Goal: Transaction & Acquisition: Purchase product/service

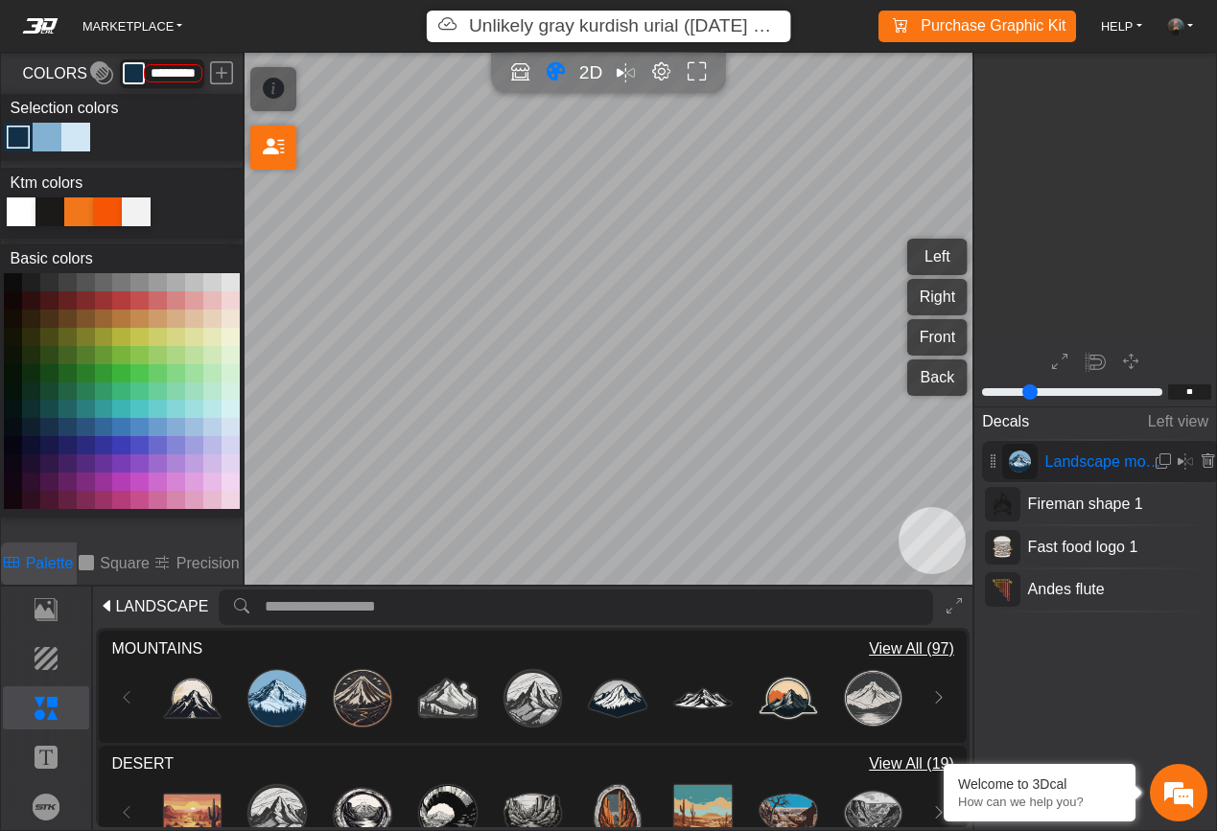
scroll to position [1461, 1218]
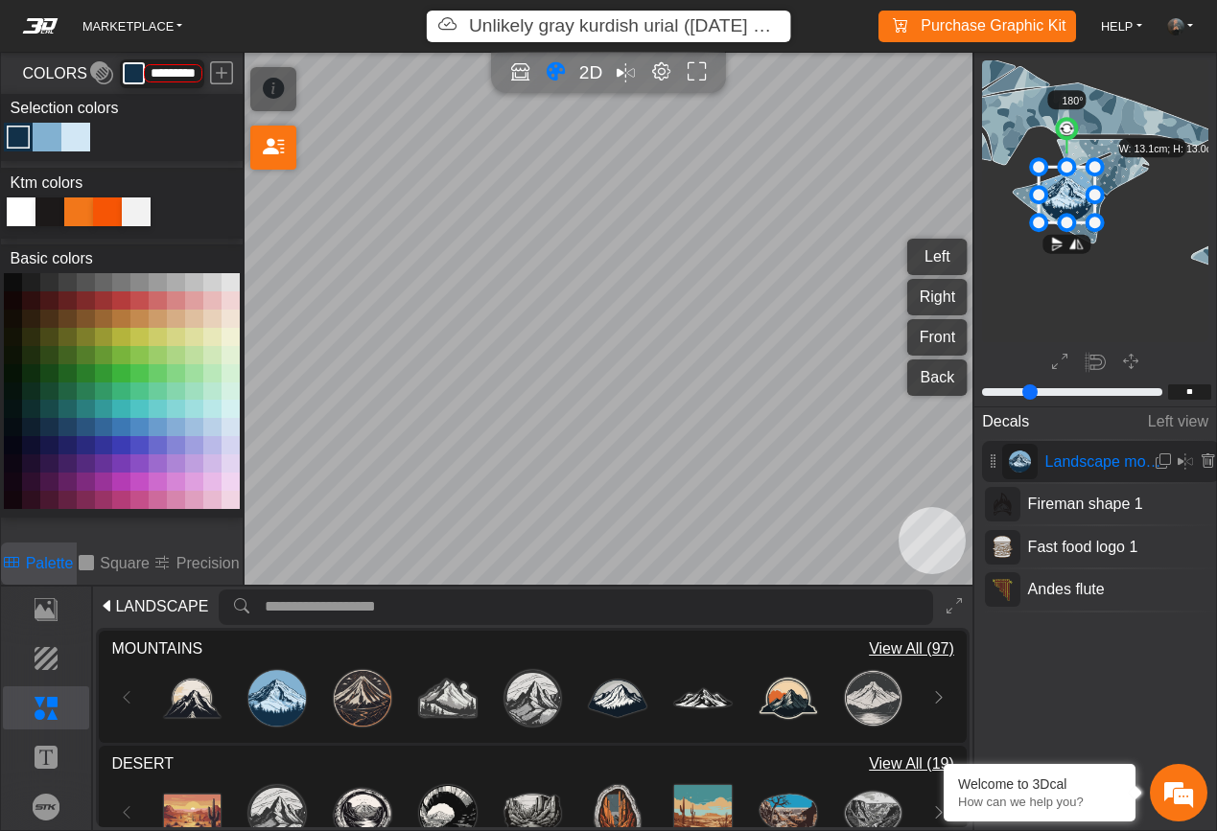
click at [910, 27] on em at bounding box center [901, 25] width 25 height 23
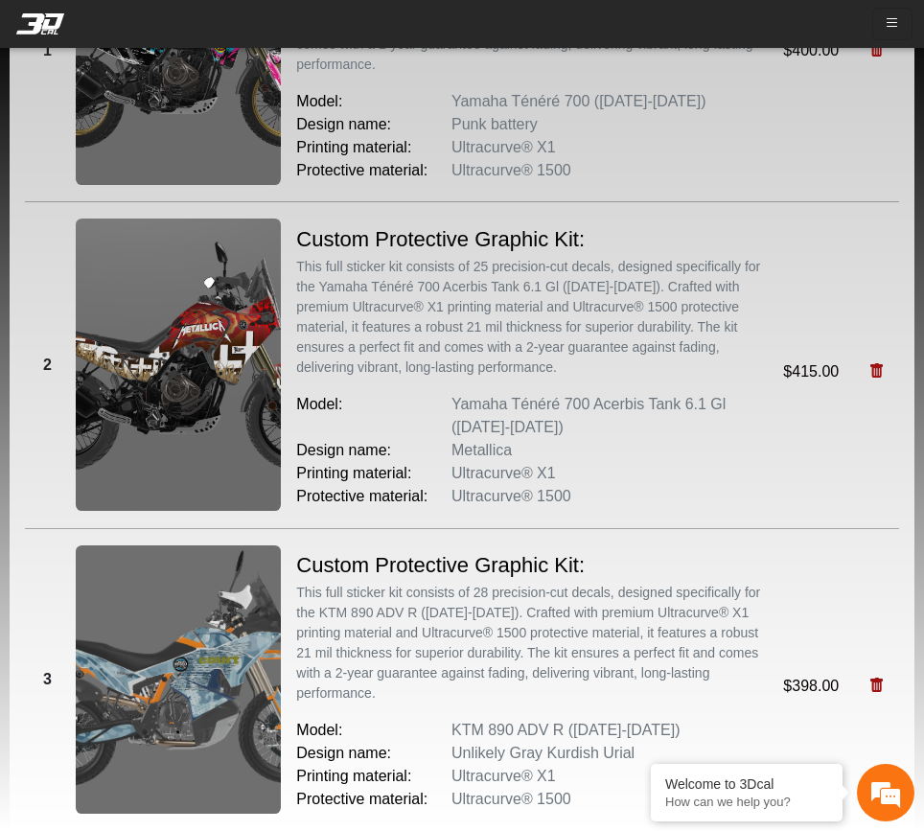
scroll to position [922, 0]
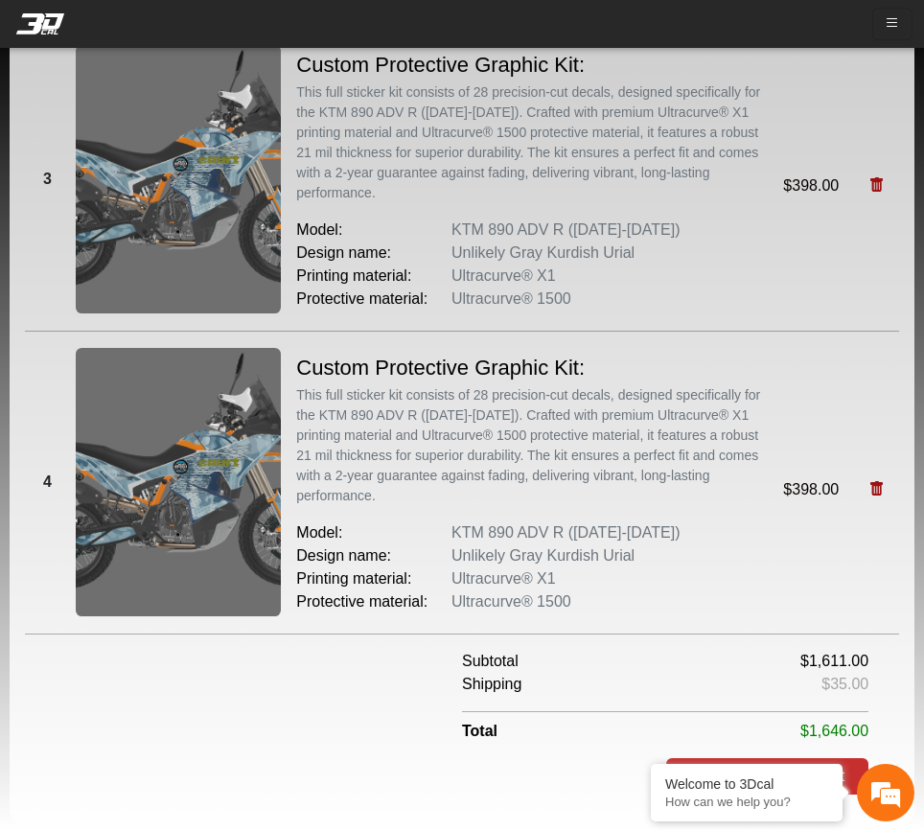
click at [869, 481] on em at bounding box center [876, 489] width 15 height 16
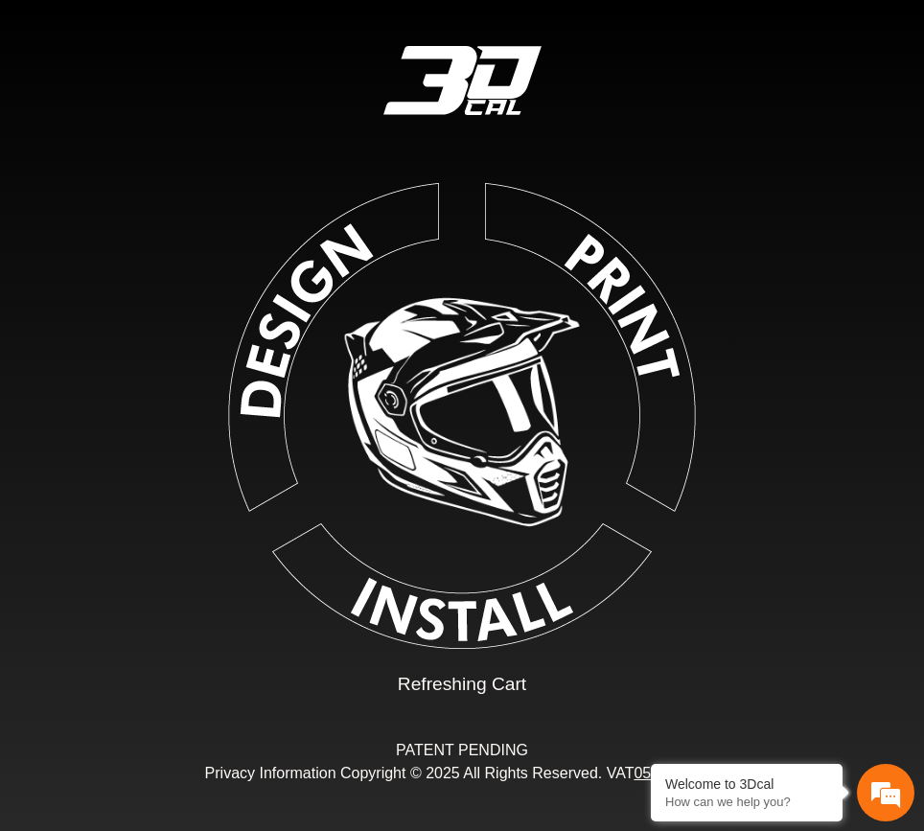
scroll to position [0, 0]
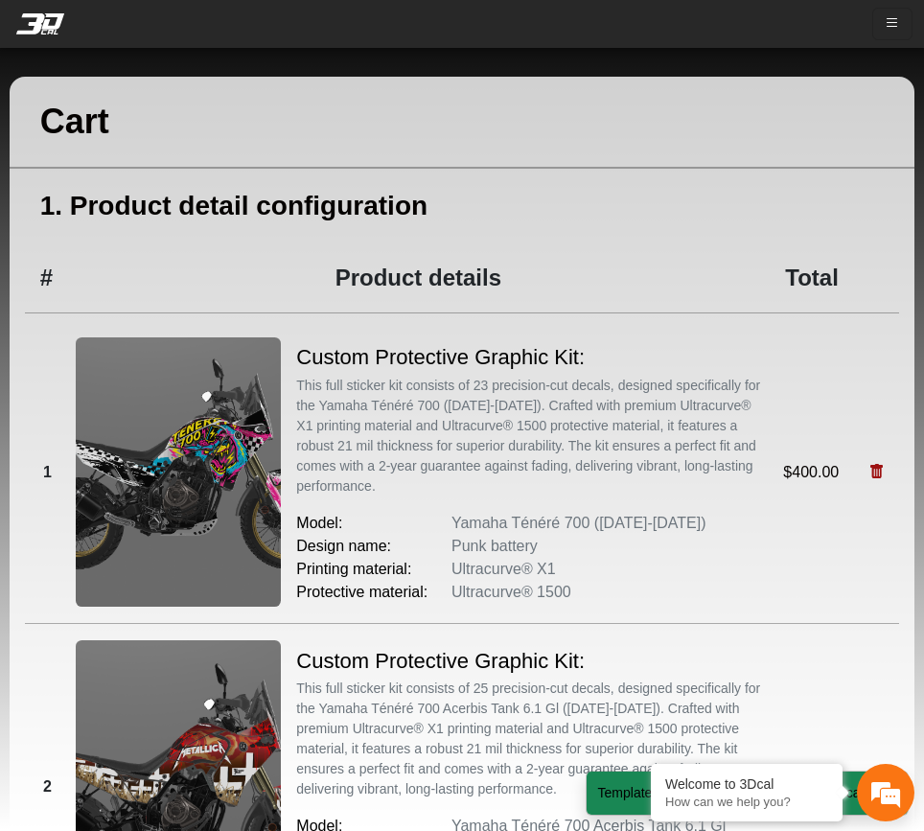
click at [869, 473] on em at bounding box center [876, 472] width 15 height 16
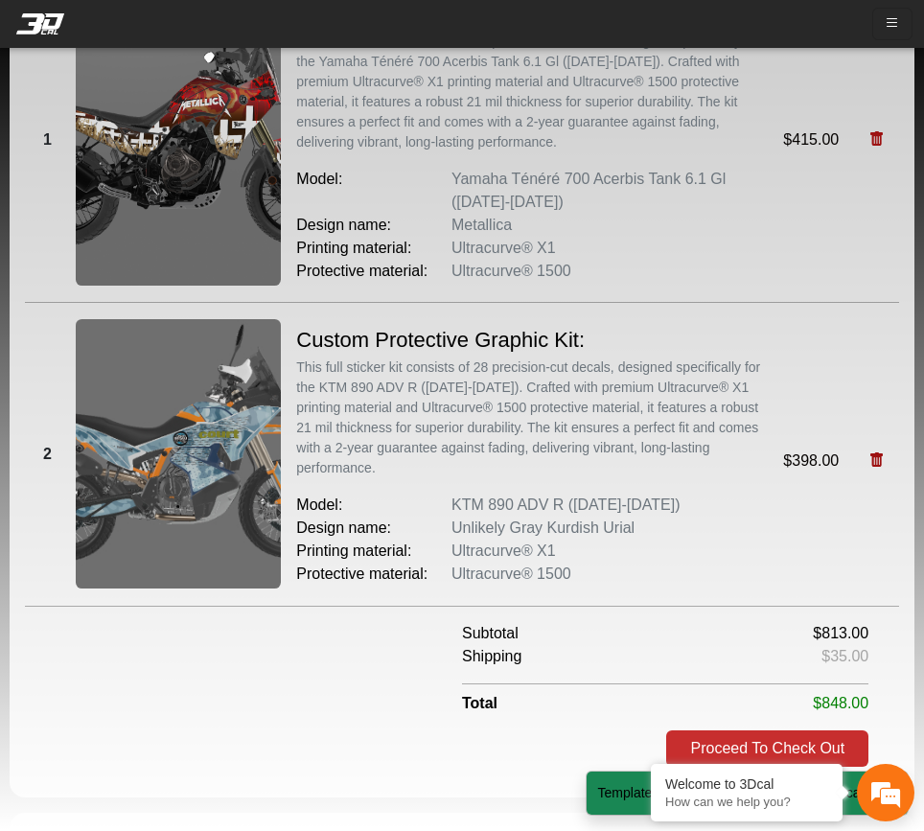
scroll to position [638, 0]
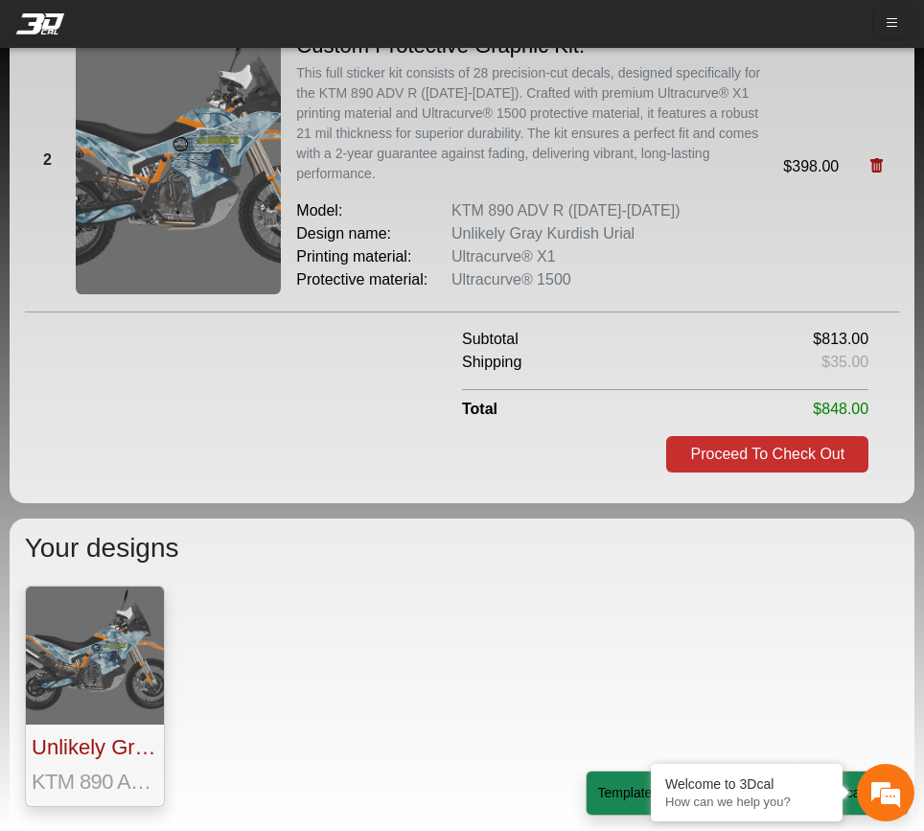
click at [876, 171] on em at bounding box center [876, 166] width 15 height 16
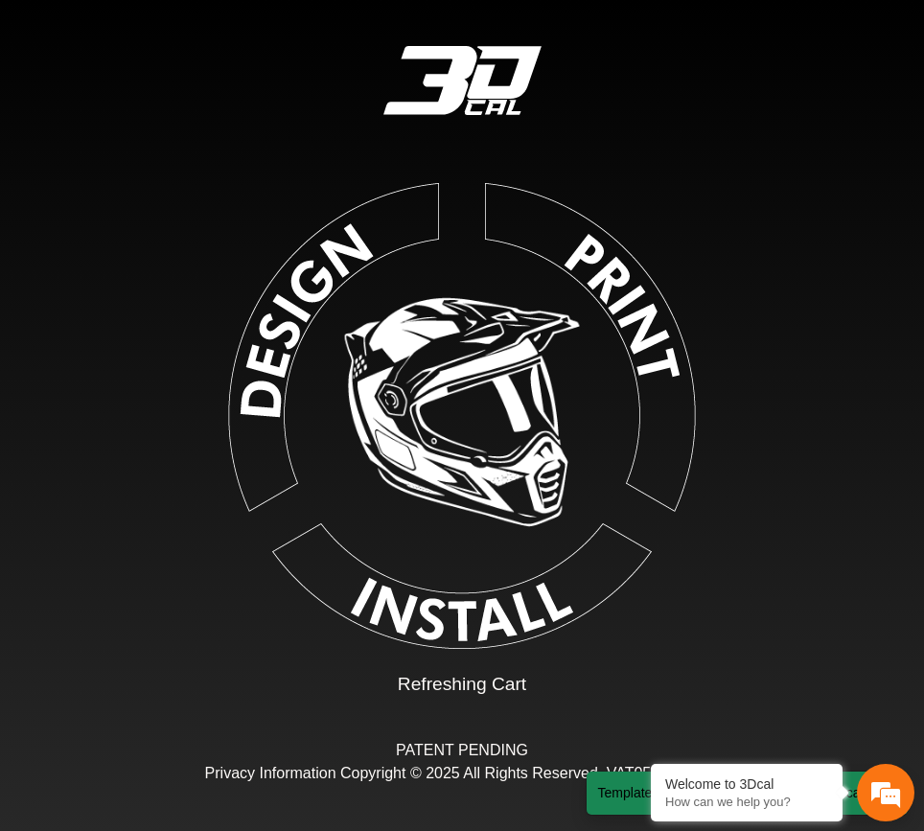
scroll to position [0, 0]
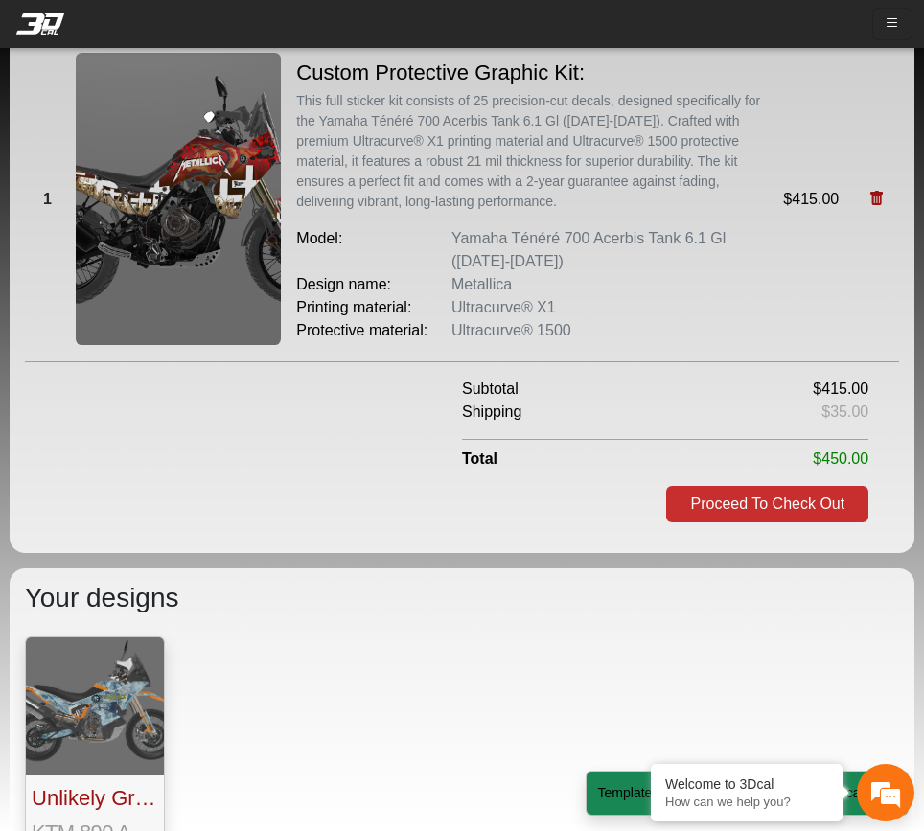
click at [738, 515] on button "Proceed To Check Out" at bounding box center [767, 504] width 202 height 36
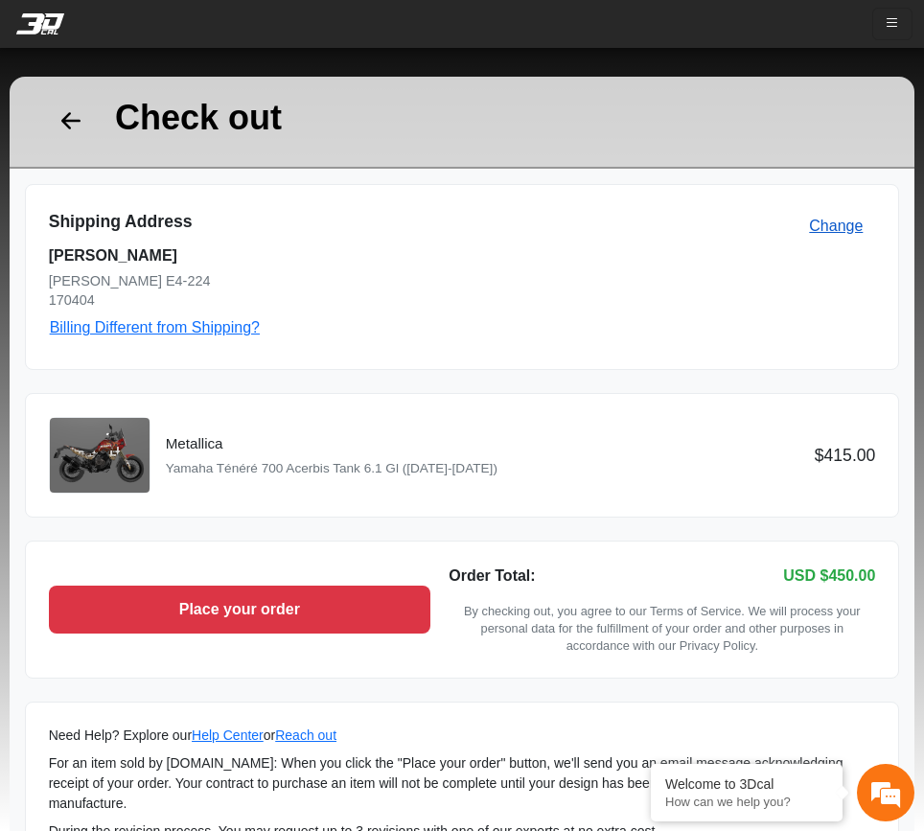
click at [838, 238] on button "Change" at bounding box center [836, 226] width 79 height 36
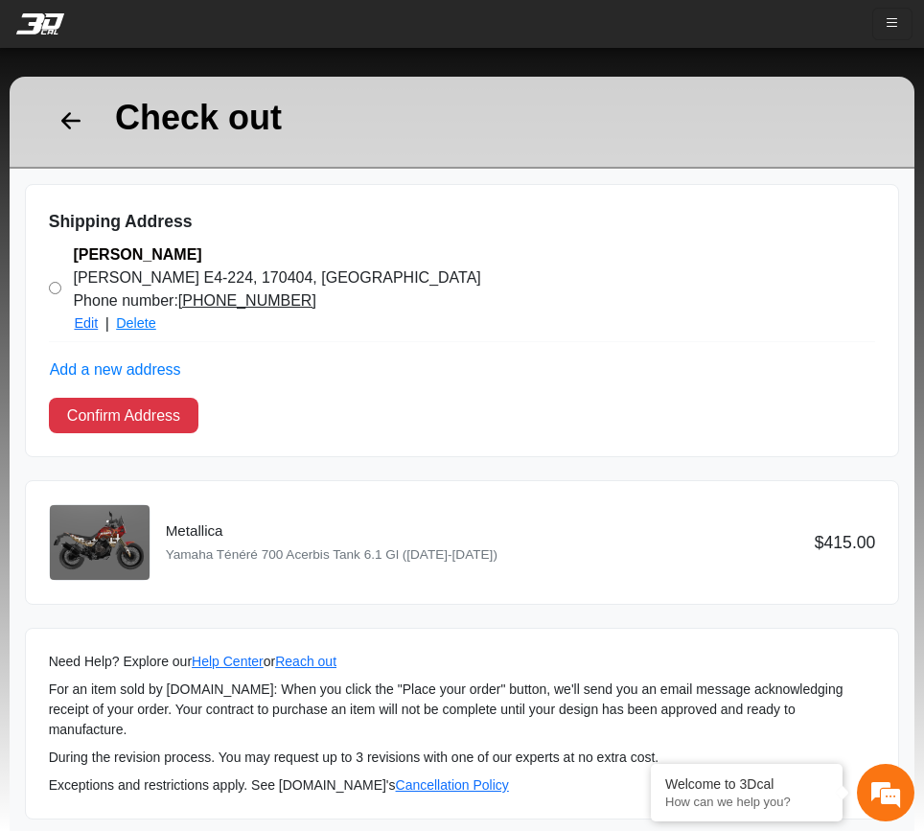
click at [142, 323] on button "Delete" at bounding box center [136, 324] width 42 height 23
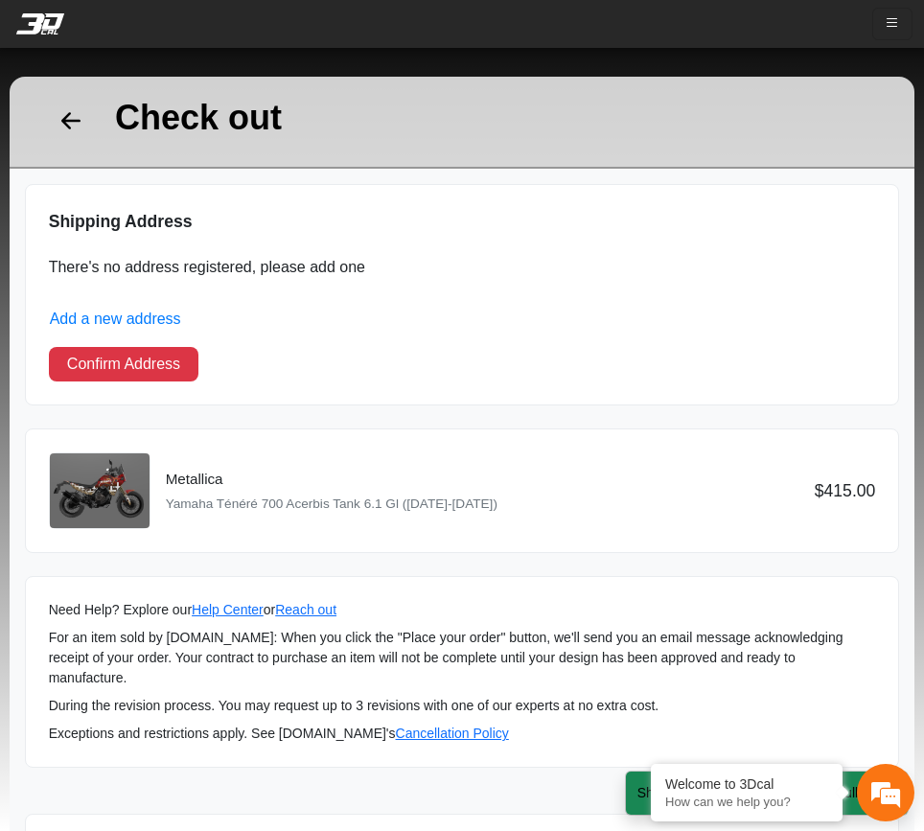
drag, startPoint x: 257, startPoint y: 275, endPoint x: 197, endPoint y: 249, distance: 64.8
click at [257, 275] on span "There's no address registered, please add one" at bounding box center [207, 267] width 316 height 48
click at [76, 127] on em at bounding box center [71, 122] width 38 height 42
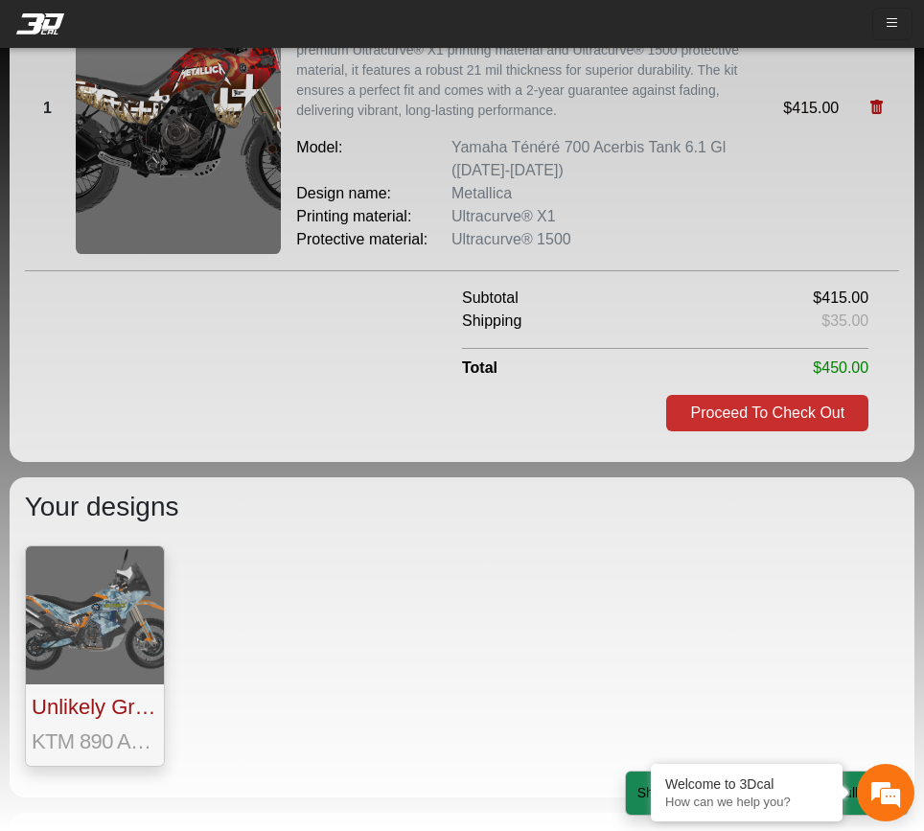
click at [715, 419] on span "Proceed To Check Out" at bounding box center [767, 413] width 154 height 16
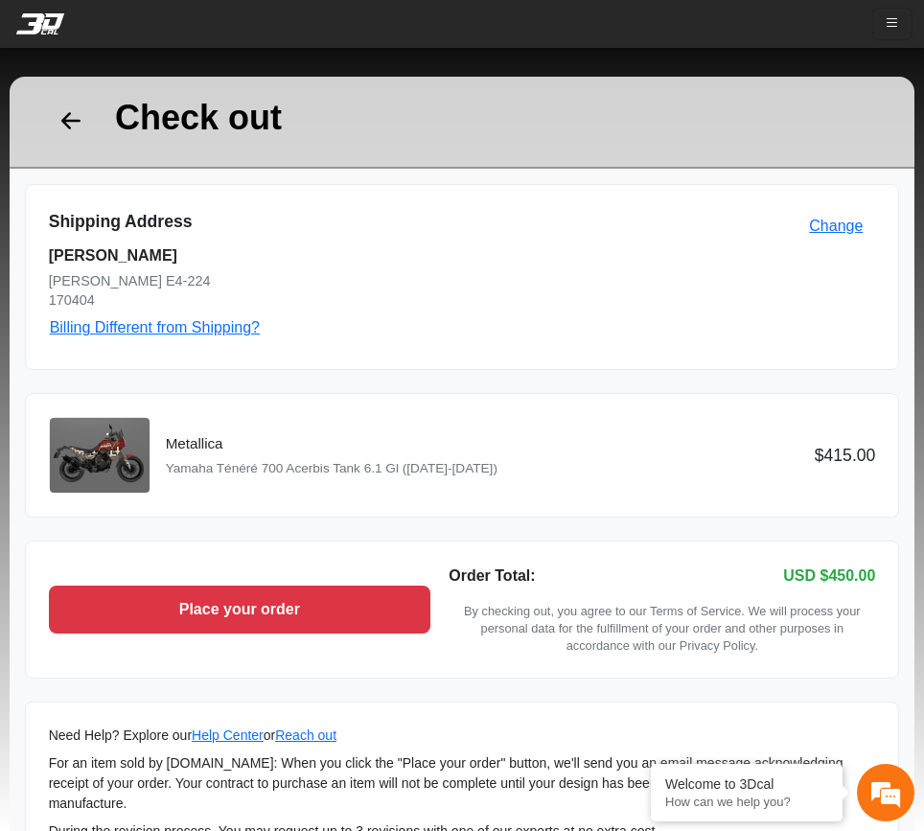
click at [826, 227] on button "Change" at bounding box center [836, 226] width 79 height 36
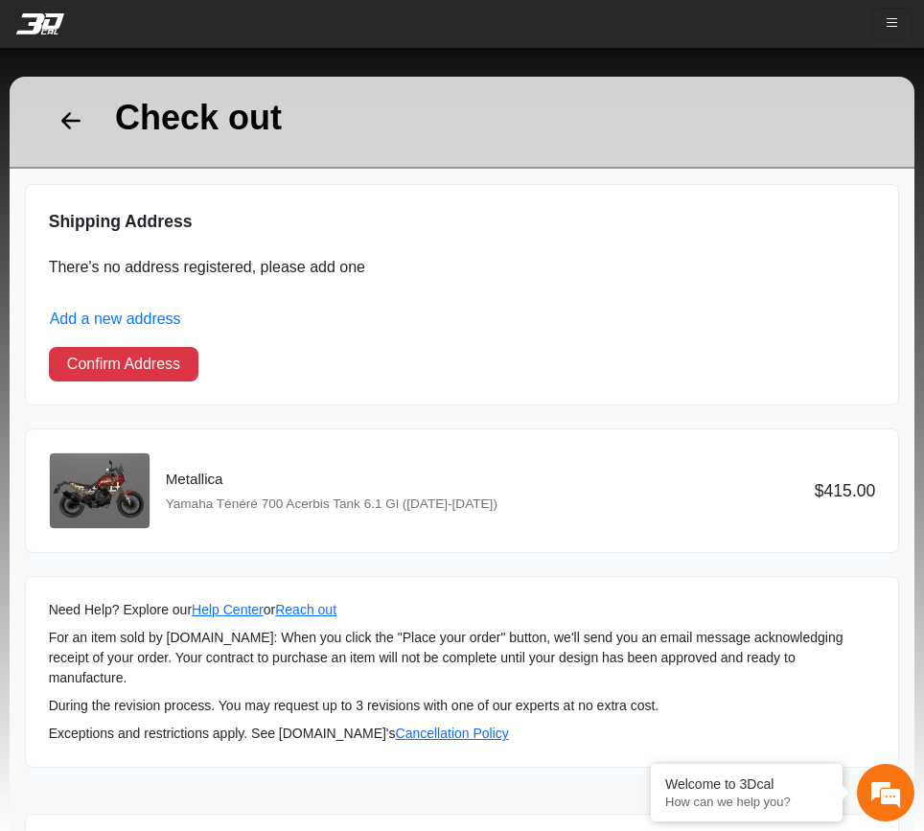
click at [114, 319] on button "Add a new address" at bounding box center [115, 319] width 133 height 25
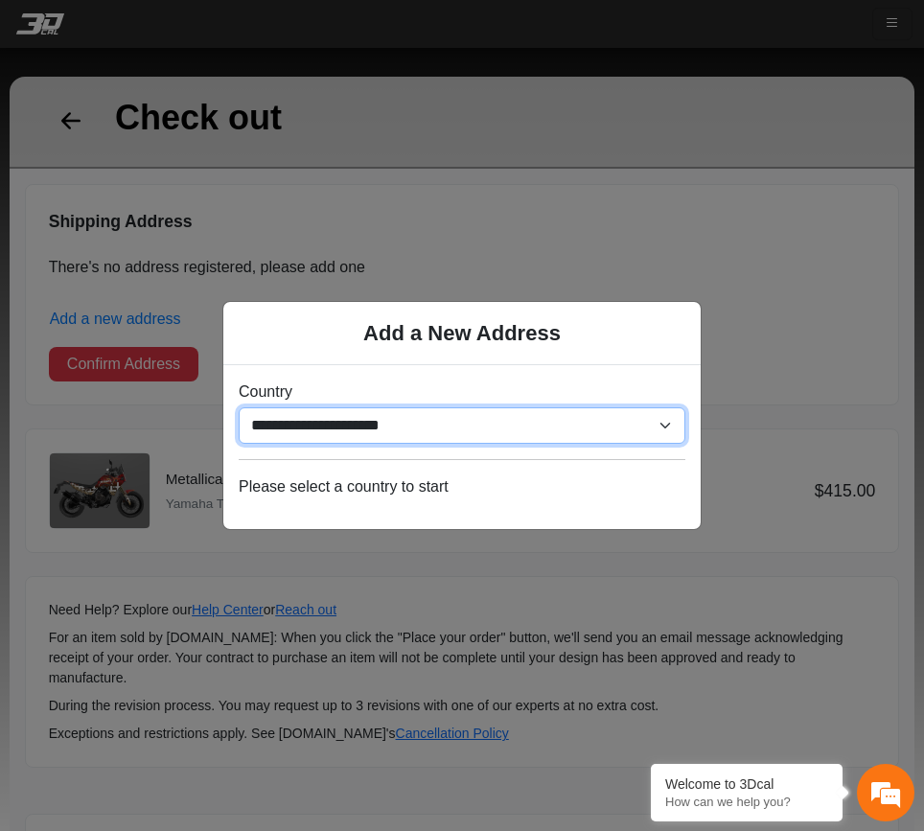
click at [340, 414] on select "**********" at bounding box center [462, 425] width 447 height 36
click at [399, 425] on select "**********" at bounding box center [462, 425] width 447 height 36
click at [415, 433] on select "**********" at bounding box center [462, 425] width 447 height 36
click at [366, 433] on select "**********" at bounding box center [462, 425] width 447 height 36
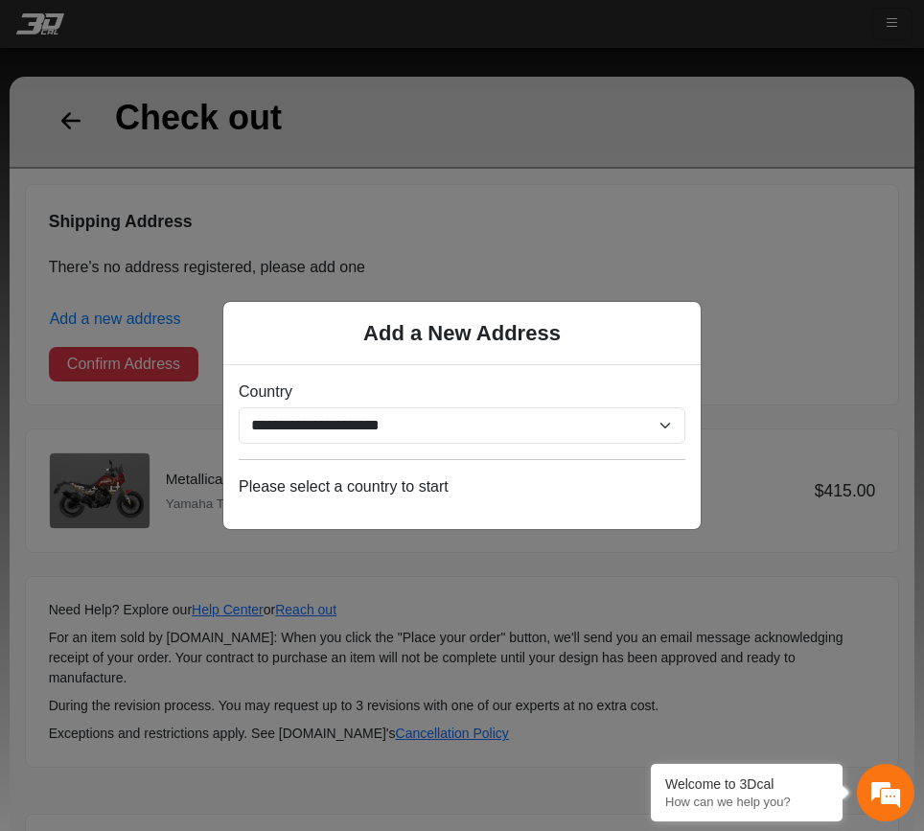
click at [337, 284] on div "**********" at bounding box center [462, 415] width 924 height 831
click at [268, 219] on div "**********" at bounding box center [462, 415] width 924 height 831
click at [278, 98] on div "**********" at bounding box center [462, 415] width 924 height 831
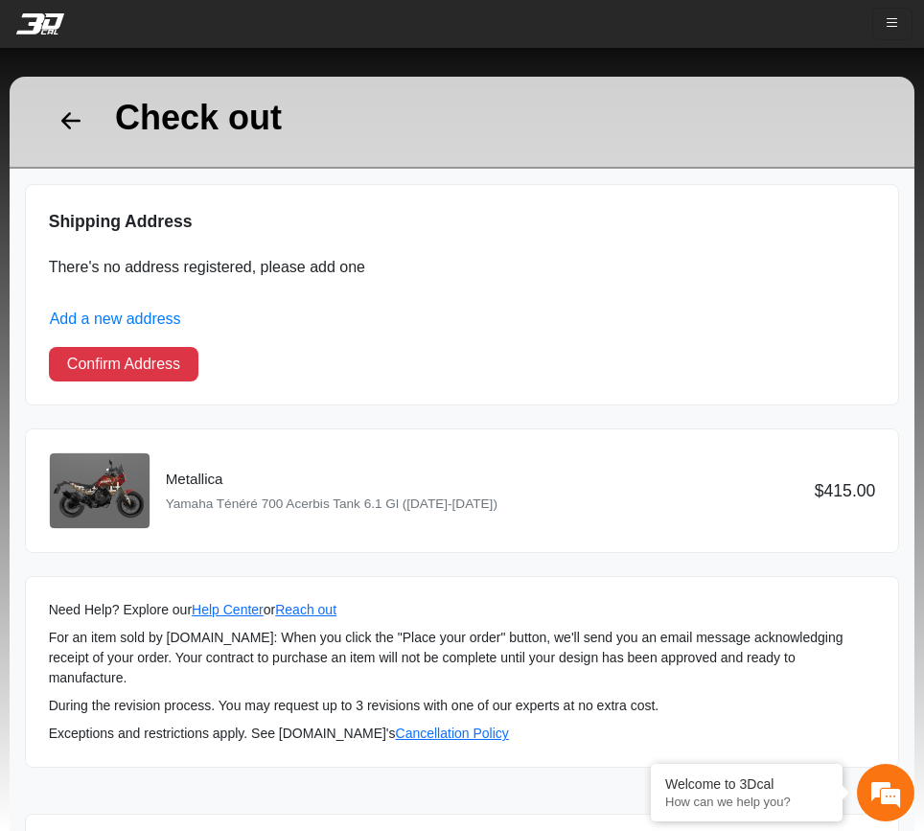
click at [81, 122] on em at bounding box center [71, 122] width 38 height 42
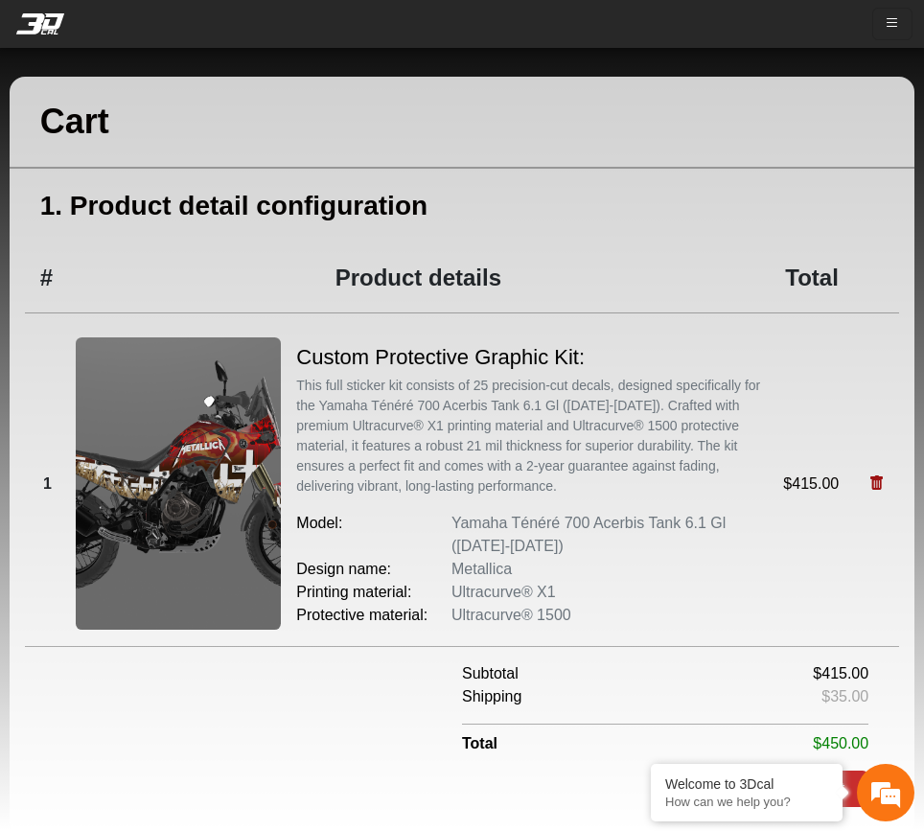
click at [196, 519] on img at bounding box center [179, 483] width 206 height 292
click at [41, 36] on div "FIND YOUR VEHICLE MARKETPLACE ABOUT US About Us Our Print Materials Blog CONTAC…" at bounding box center [462, 24] width 924 height 33
click at [44, 27] on em at bounding box center [40, 23] width 77 height 21
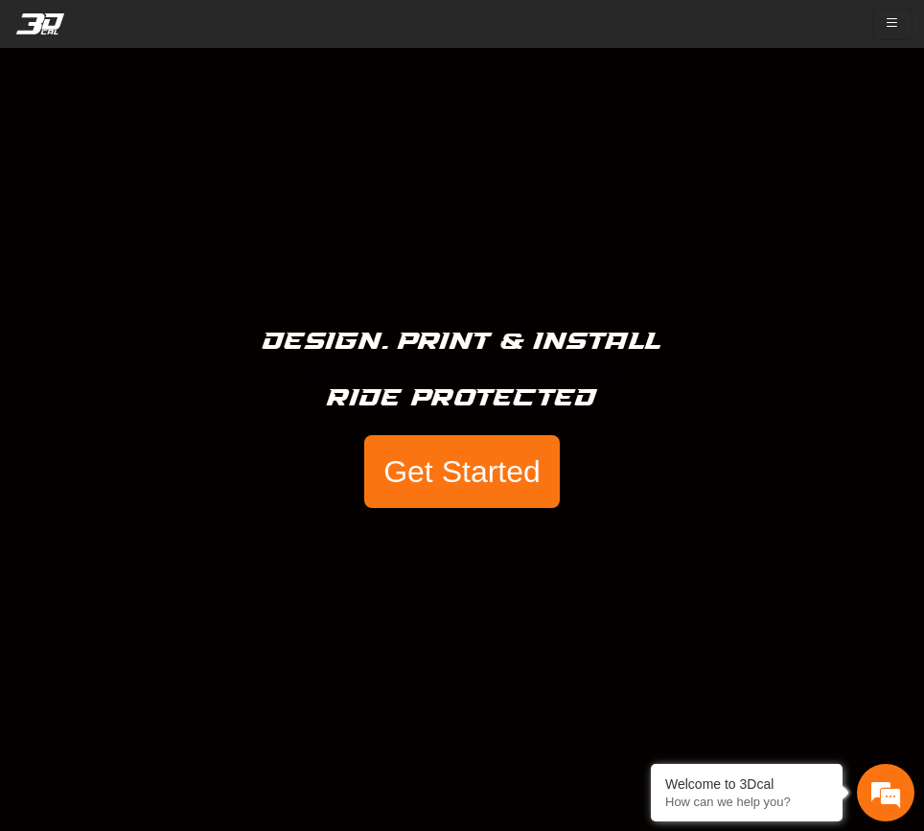
click at [439, 472] on button "Get Started" at bounding box center [462, 471] width 196 height 73
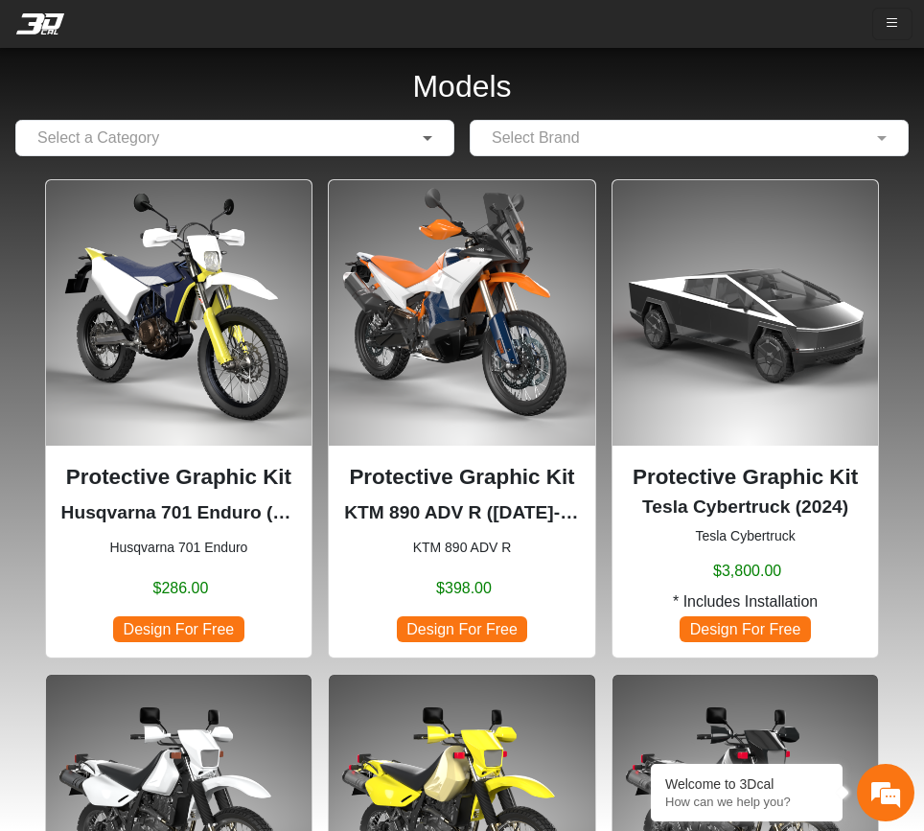
click at [418, 139] on span at bounding box center [430, 138] width 24 height 23
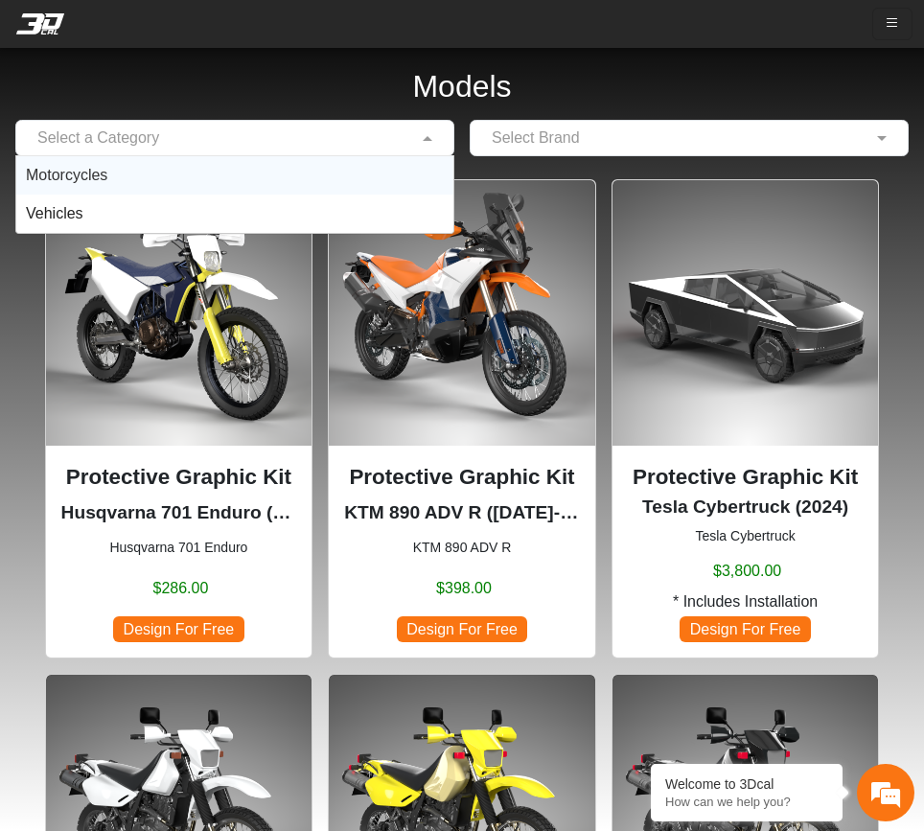
click at [361, 184] on div "Motorcycles" at bounding box center [234, 175] width 437 height 38
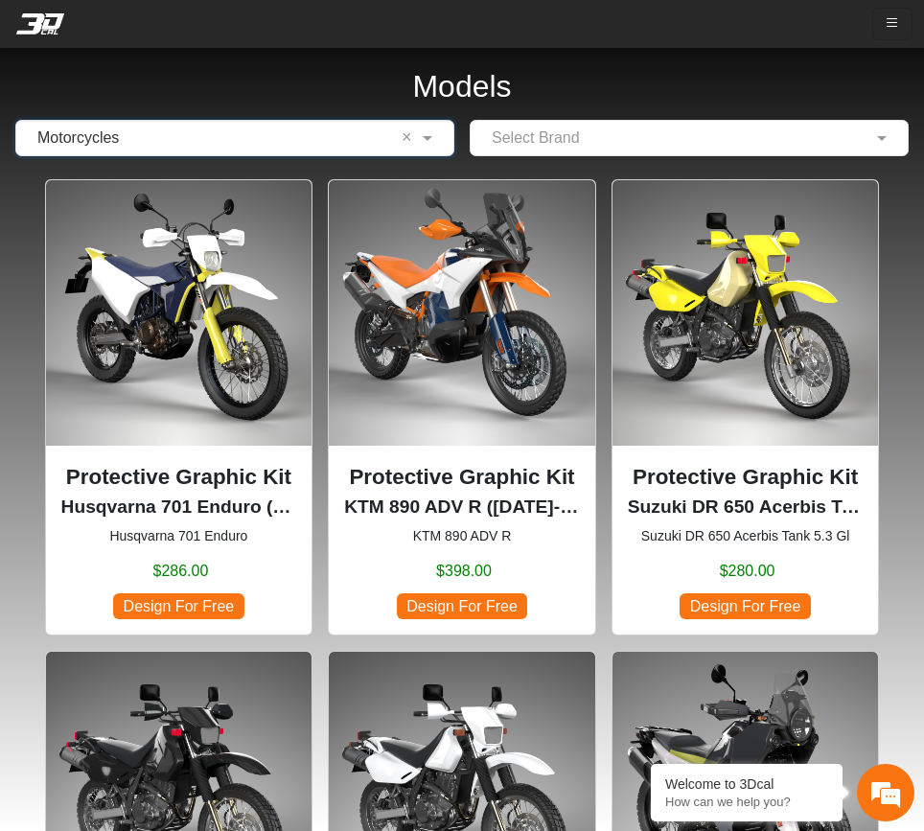
click at [563, 153] on div "Select Brand" at bounding box center [689, 138] width 439 height 36
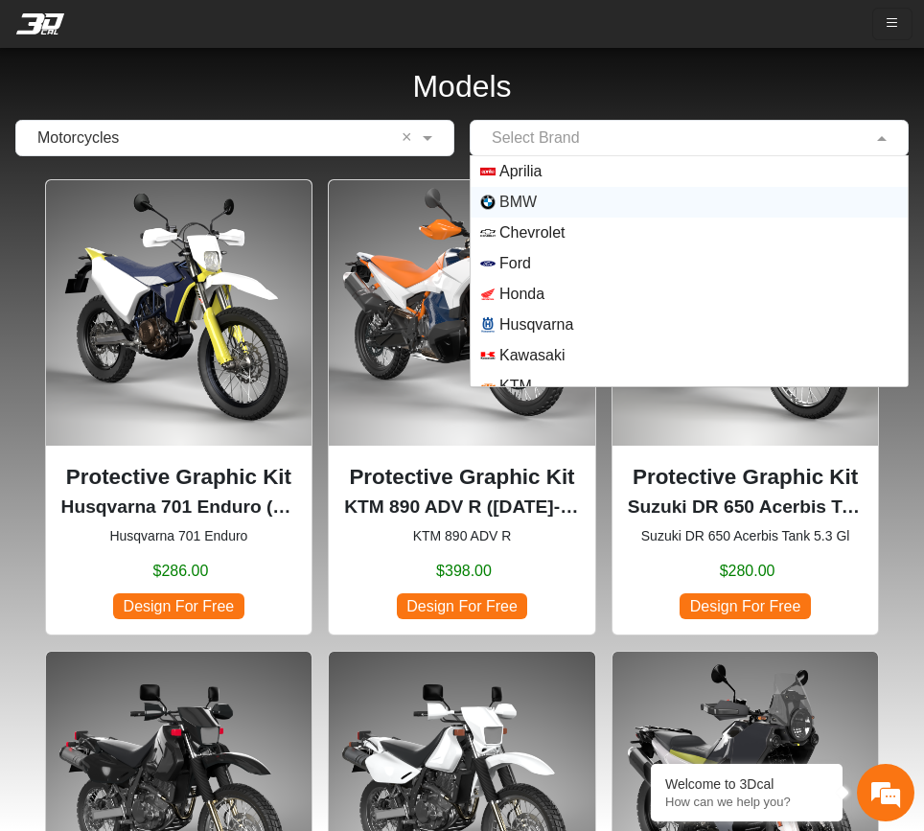
click at [557, 208] on span "BMW" at bounding box center [689, 202] width 418 height 15
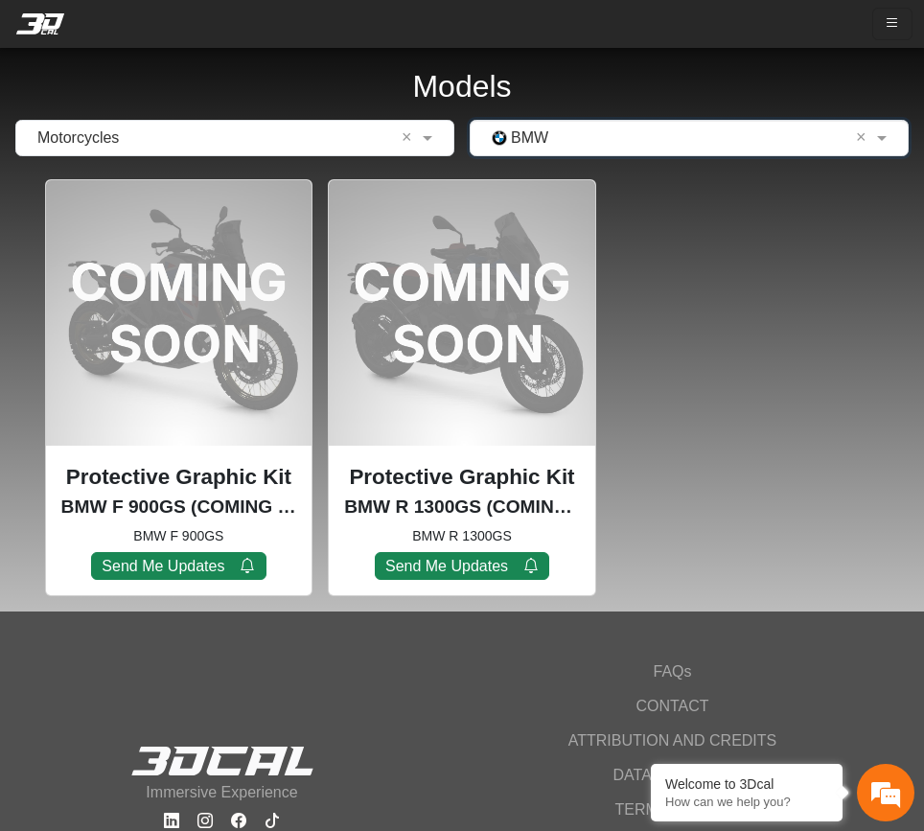
click at [573, 148] on input "text" at bounding box center [670, 138] width 380 height 23
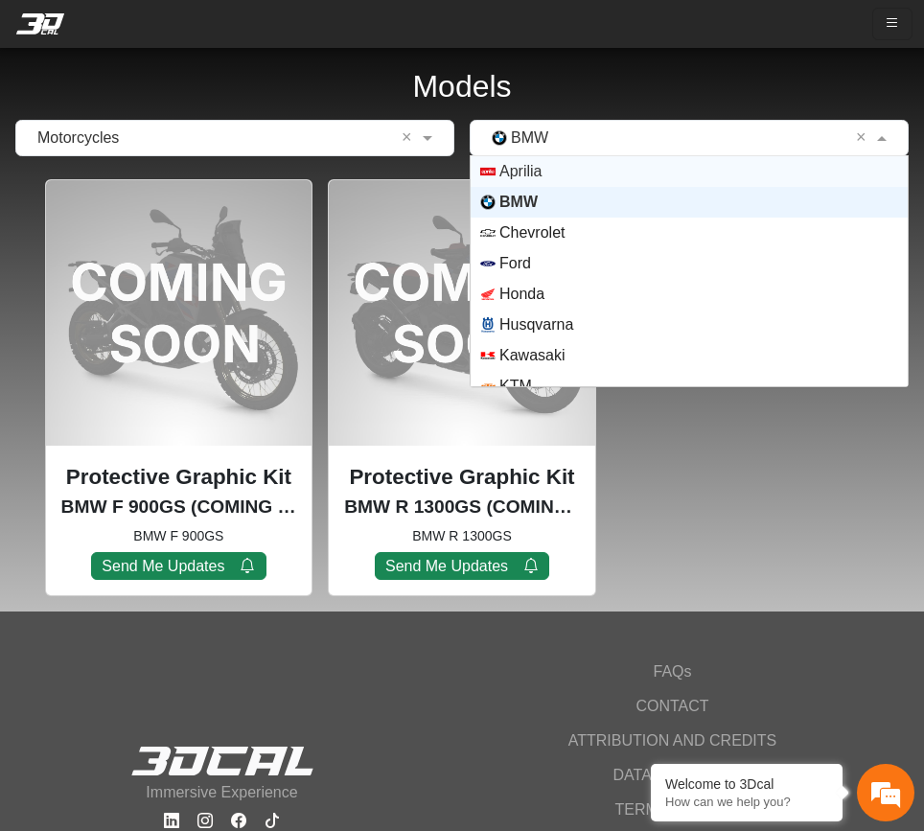
click at [568, 181] on div "Aprilia" at bounding box center [689, 171] width 437 height 31
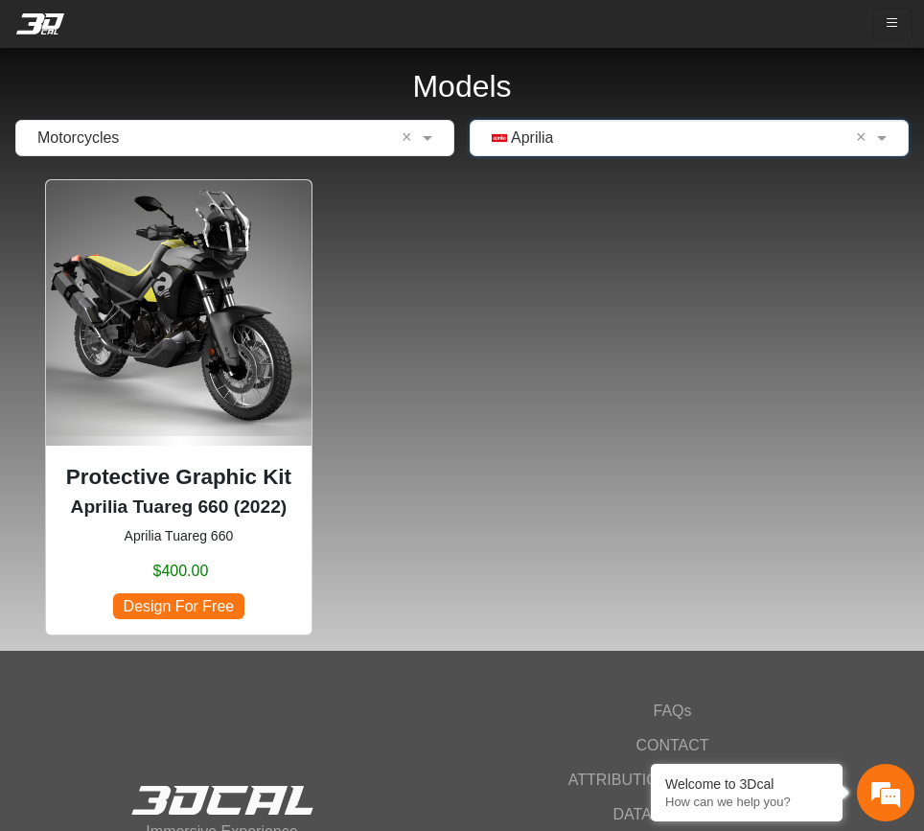
click at [565, 151] on div "× Aprilia ×" at bounding box center [689, 138] width 439 height 36
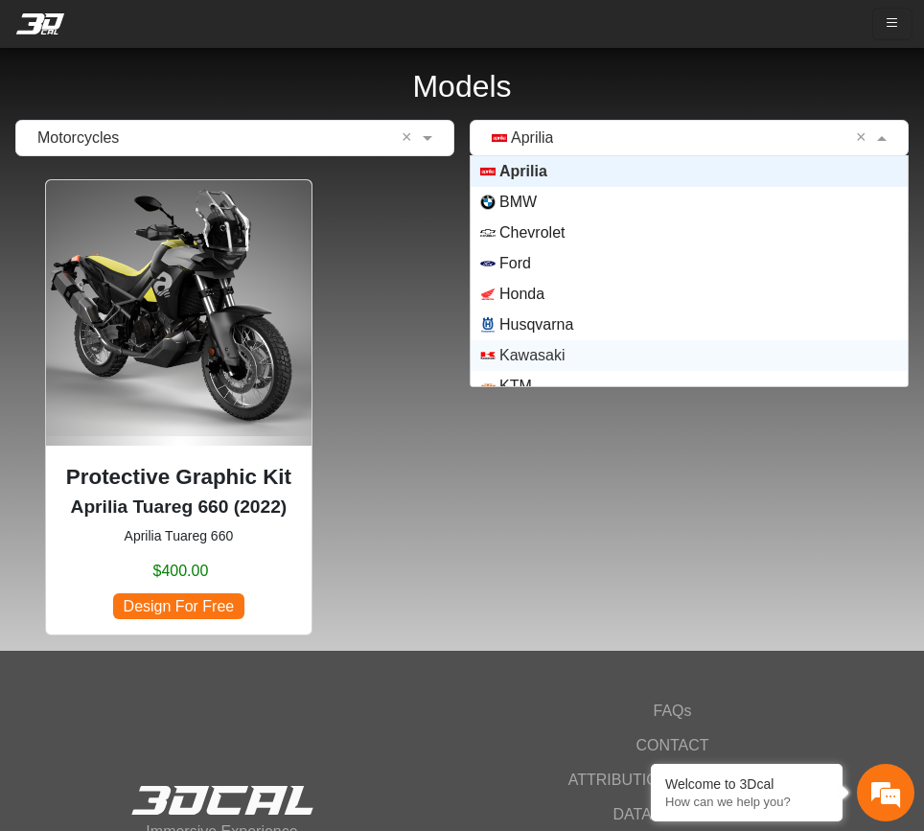
click at [545, 354] on span "Kawasaki" at bounding box center [531, 355] width 65 height 23
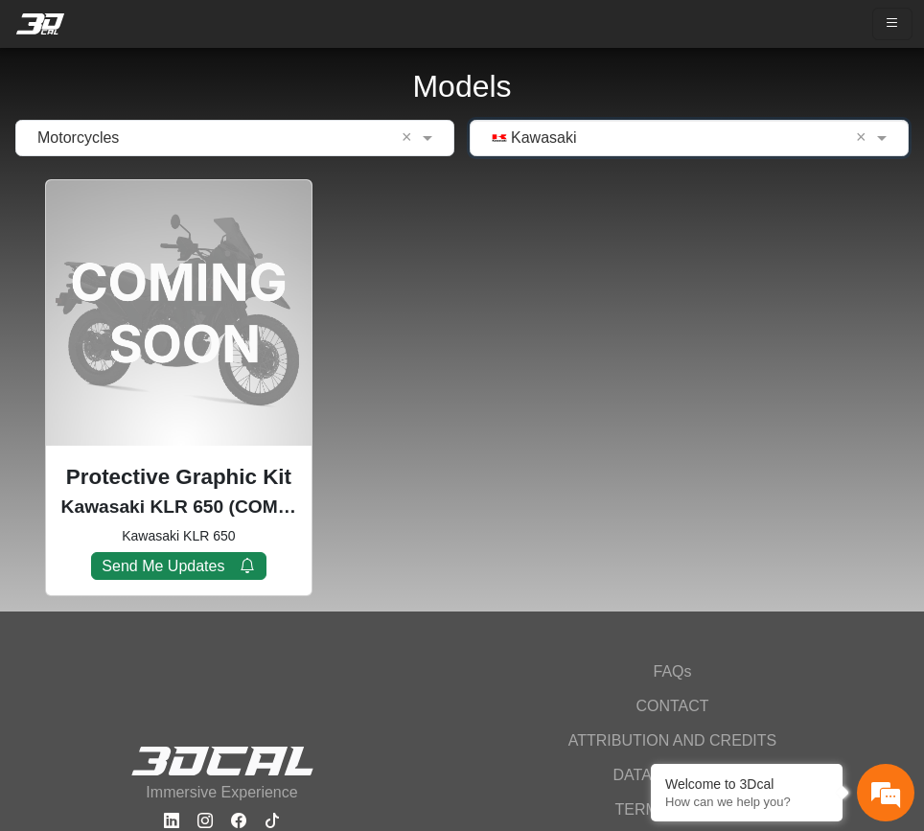
click at [547, 152] on div "× Kawasaki ×" at bounding box center [689, 138] width 439 height 36
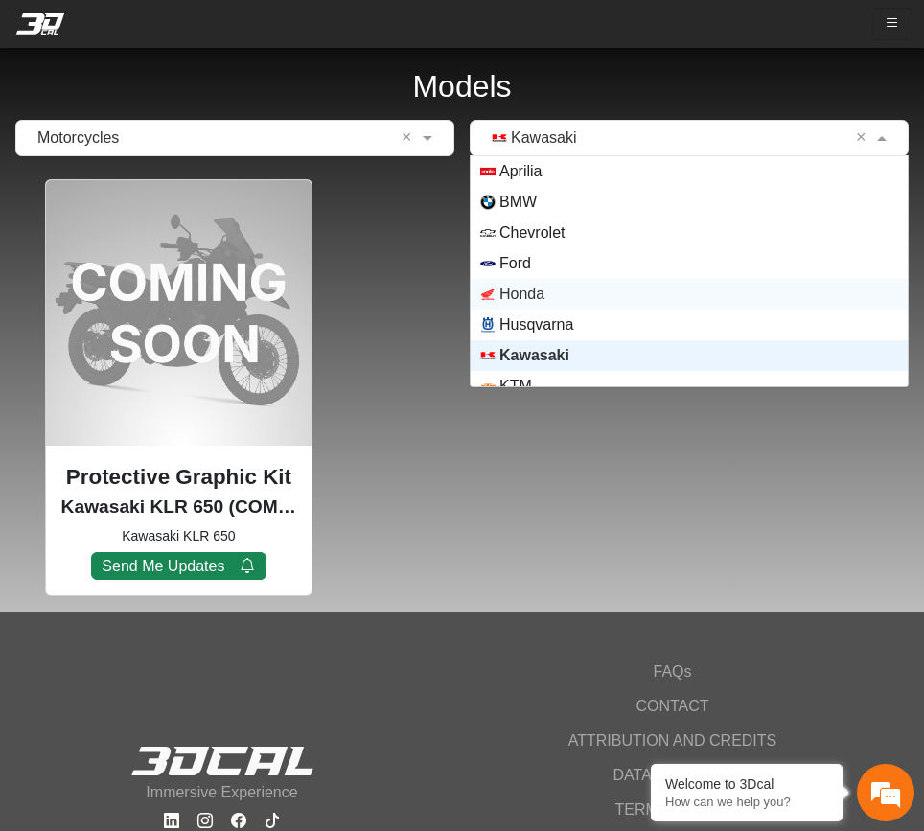
click at [530, 276] on div "Ford" at bounding box center [689, 263] width 437 height 31
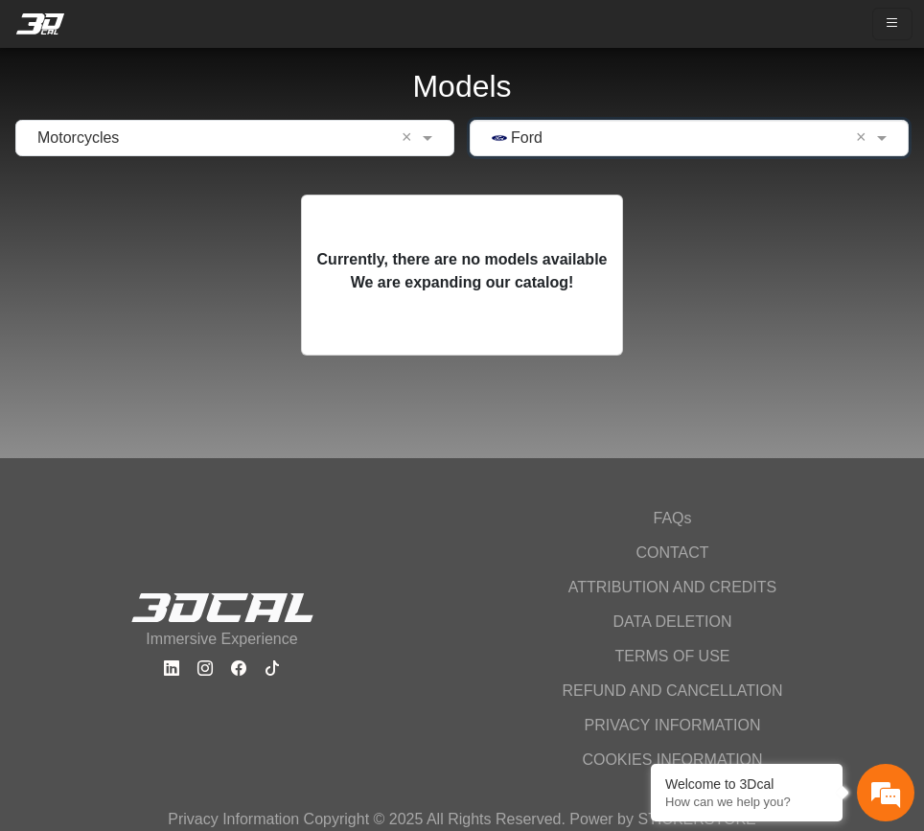
click at [575, 137] on input "text" at bounding box center [670, 138] width 380 height 23
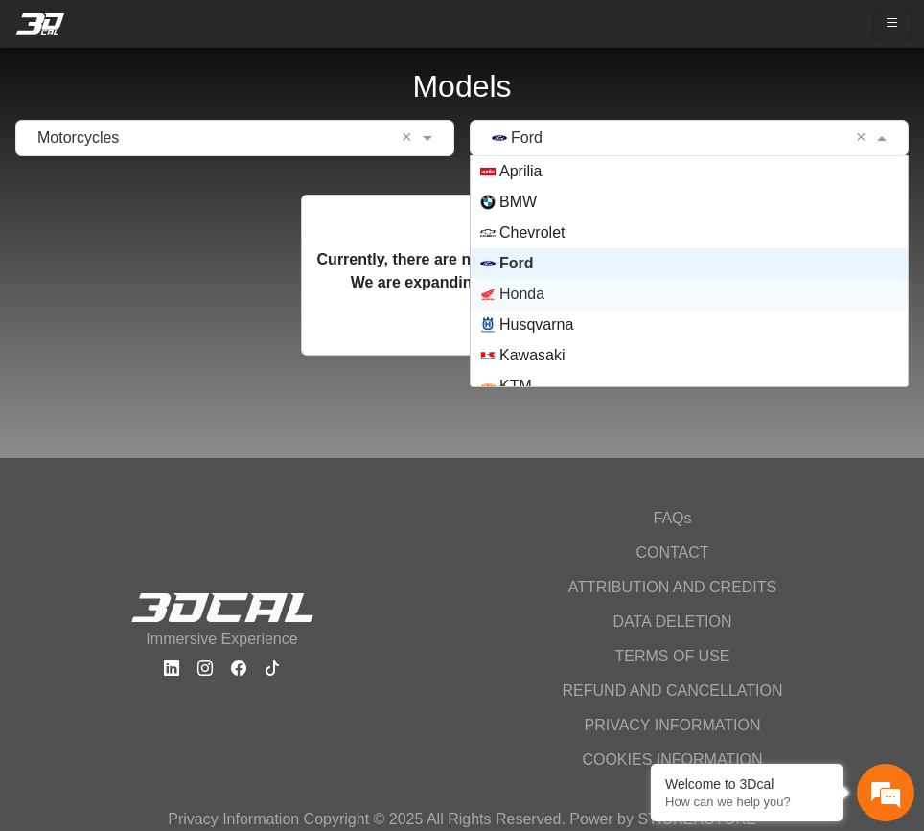
click at [539, 300] on span "Honda" at bounding box center [521, 294] width 45 height 23
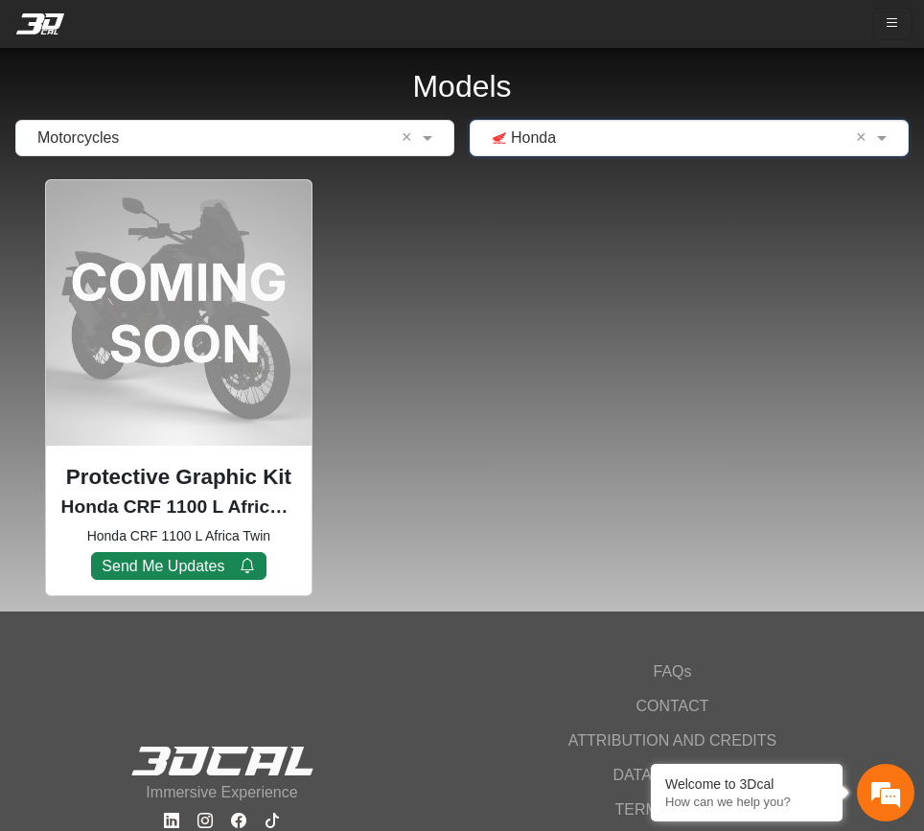
click at [556, 148] on input "text" at bounding box center [670, 138] width 380 height 23
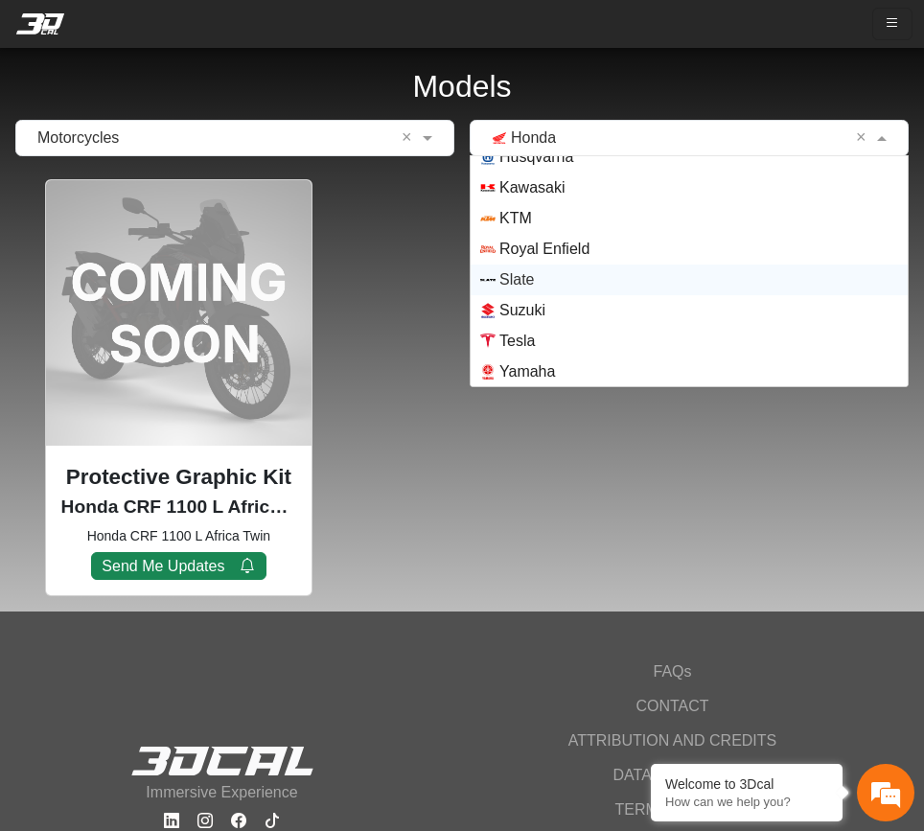
scroll to position [169, 0]
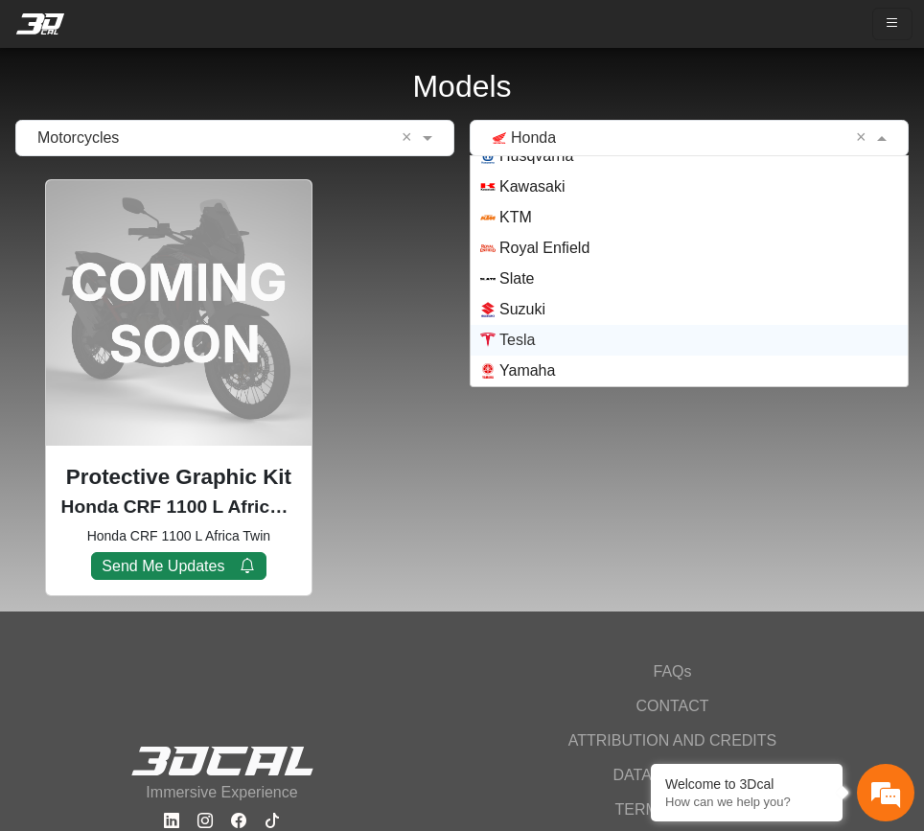
click at [550, 336] on span "Tesla" at bounding box center [689, 340] width 418 height 15
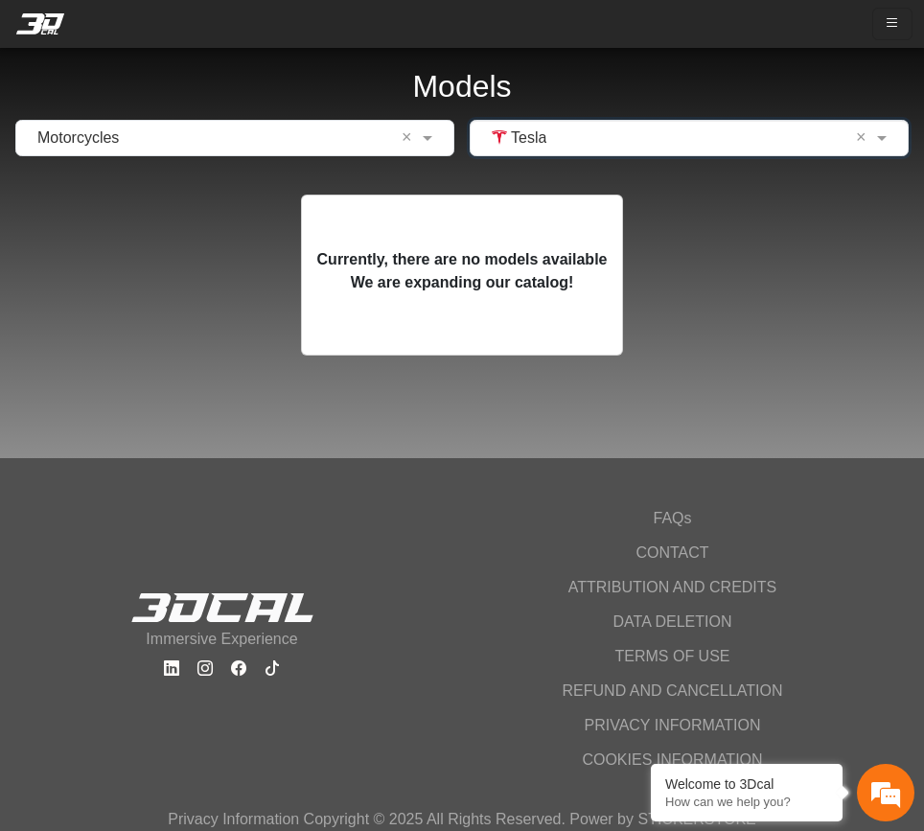
click at [558, 139] on input "text" at bounding box center [670, 138] width 380 height 23
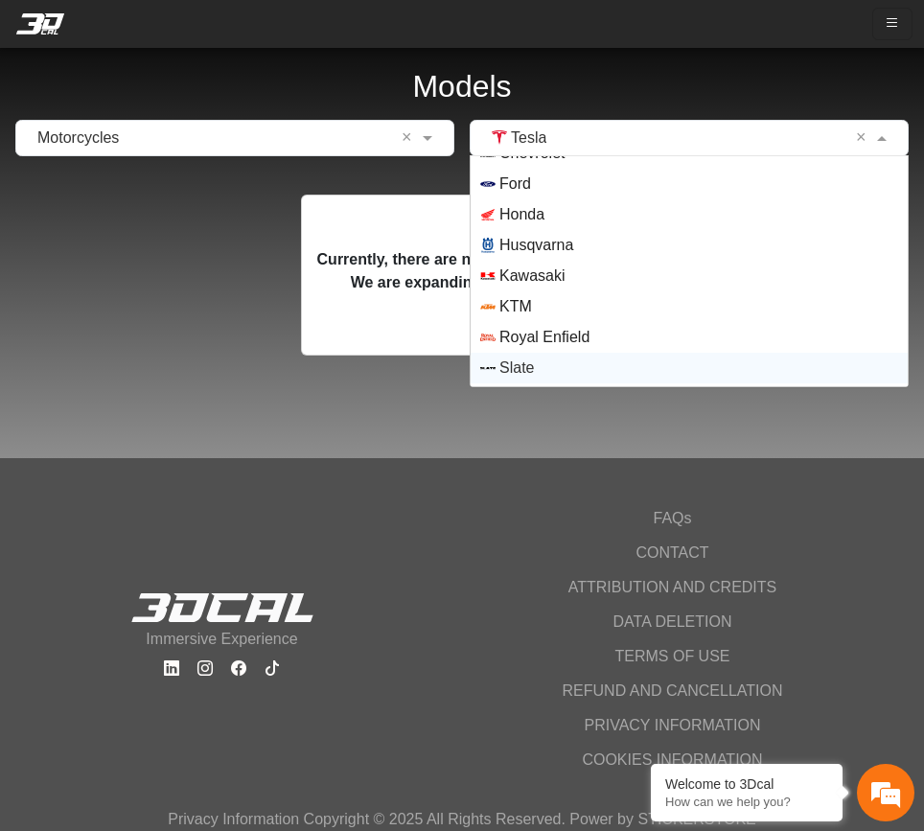
scroll to position [0, 0]
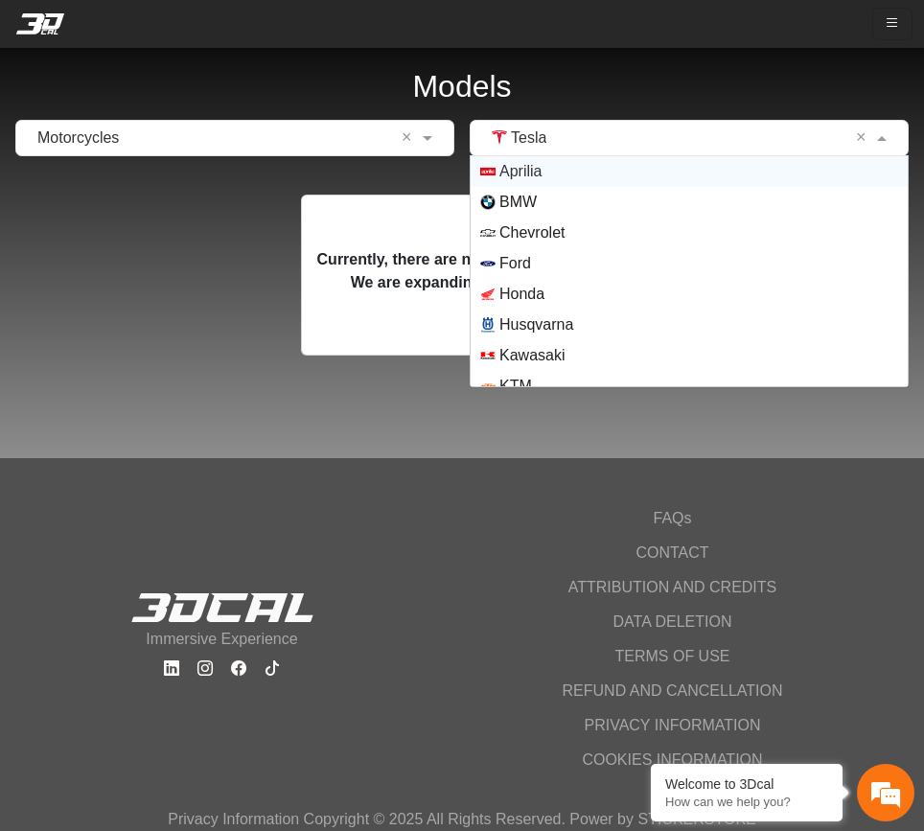
click at [548, 175] on span "Aprilia" at bounding box center [689, 171] width 418 height 15
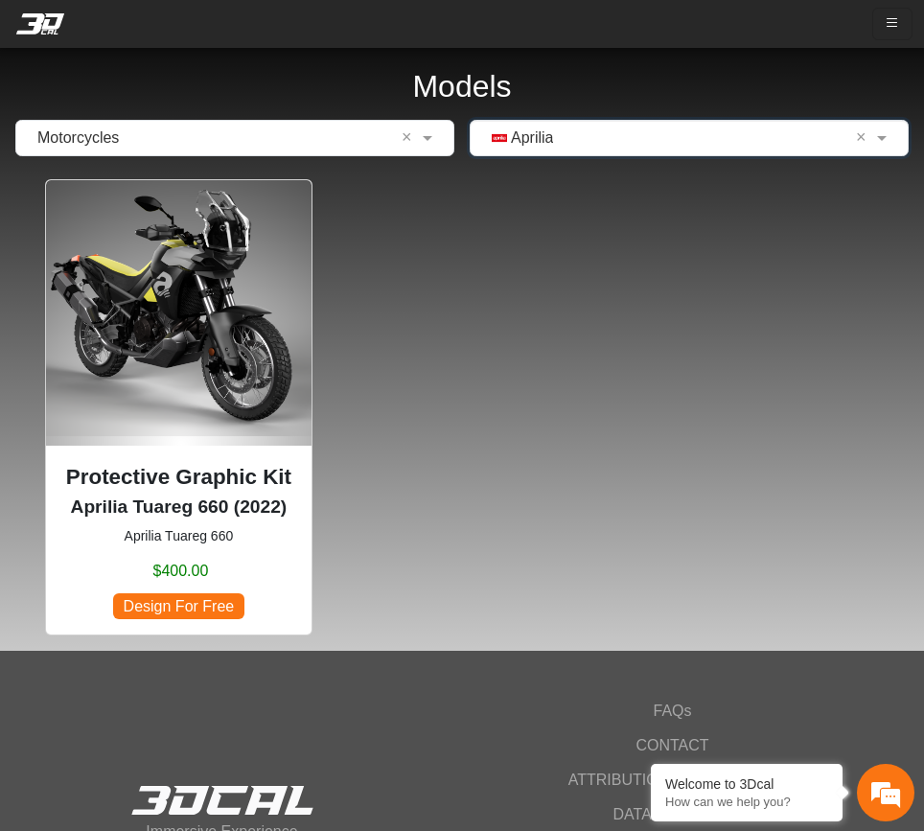
click at [249, 289] on img at bounding box center [179, 313] width 267 height 267
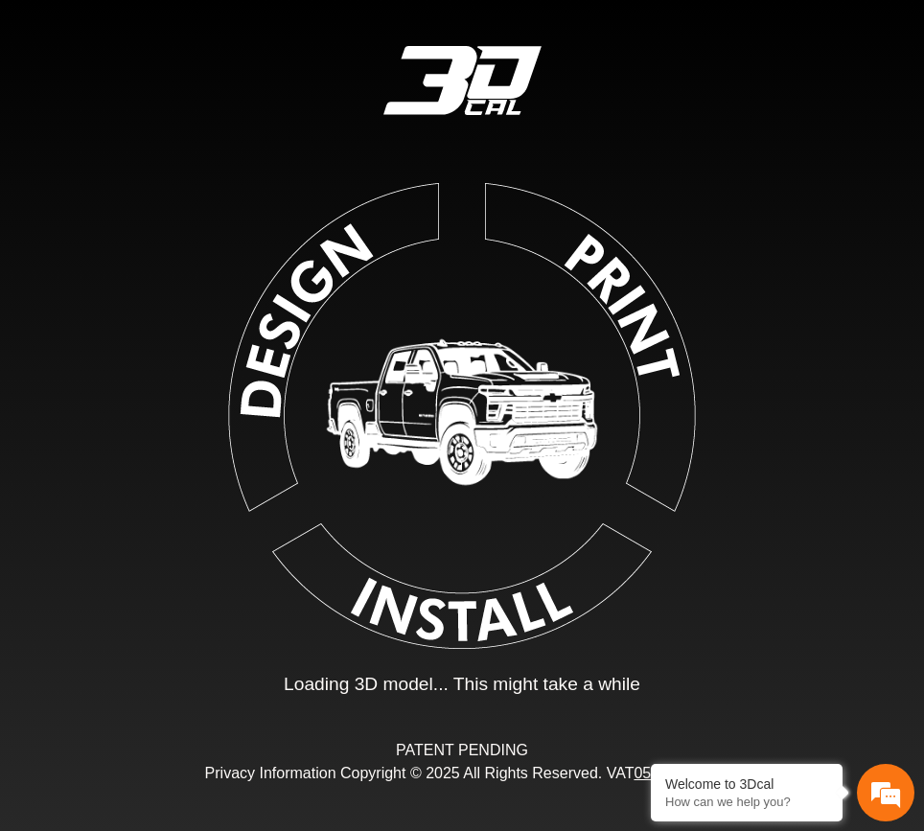
type input "*"
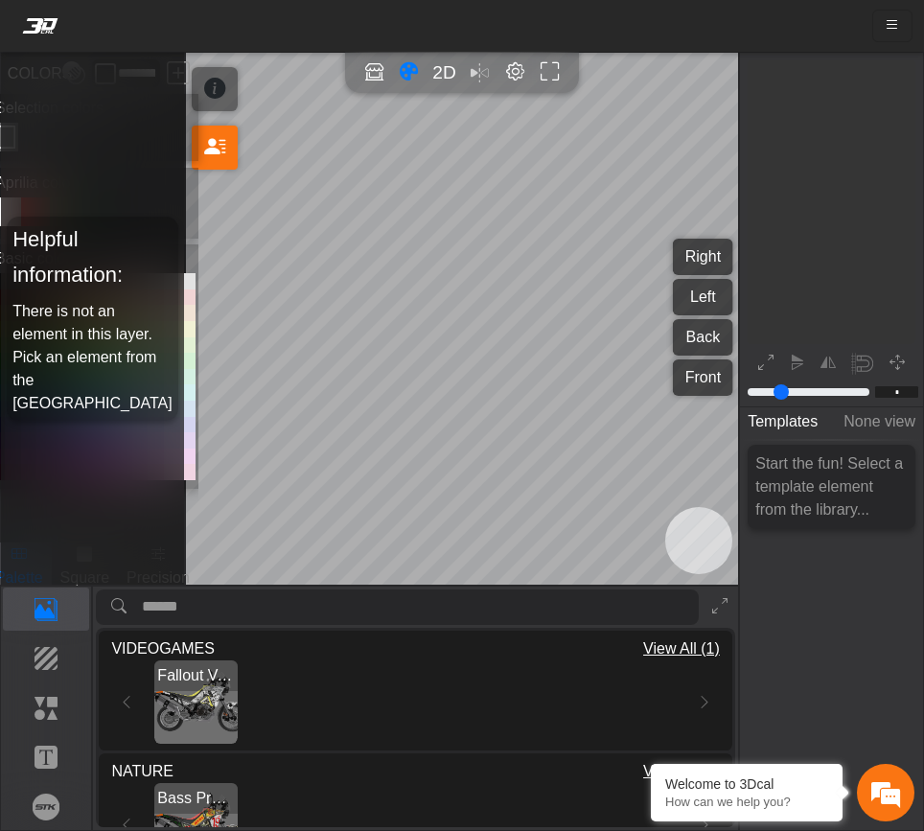
scroll to position [212, 269]
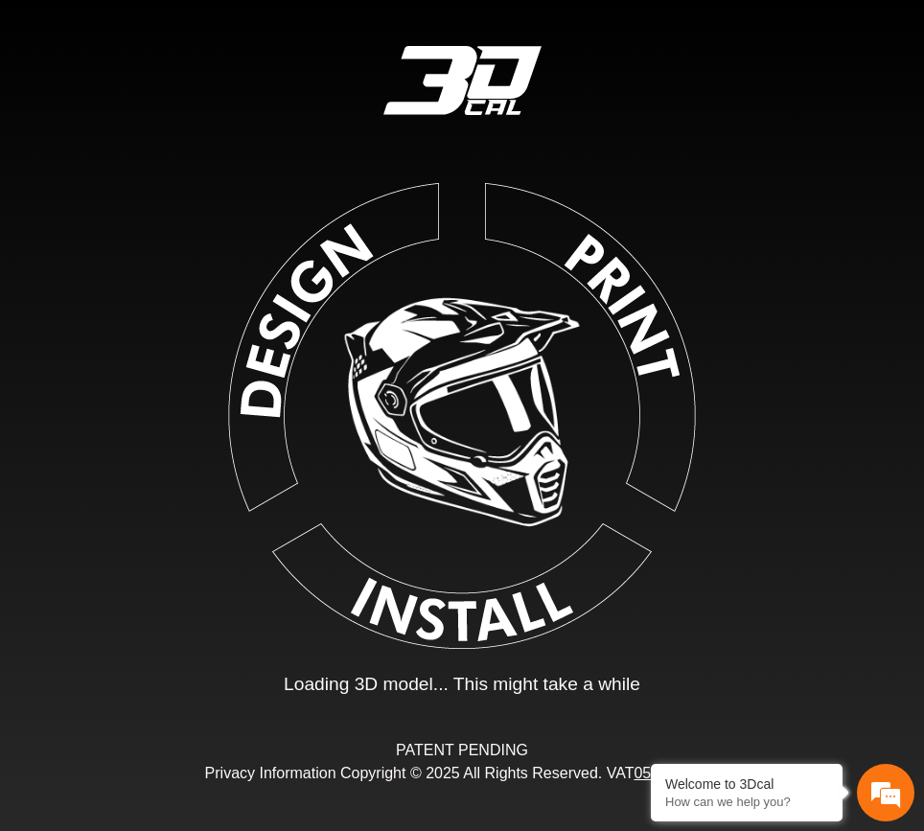
type input "*"
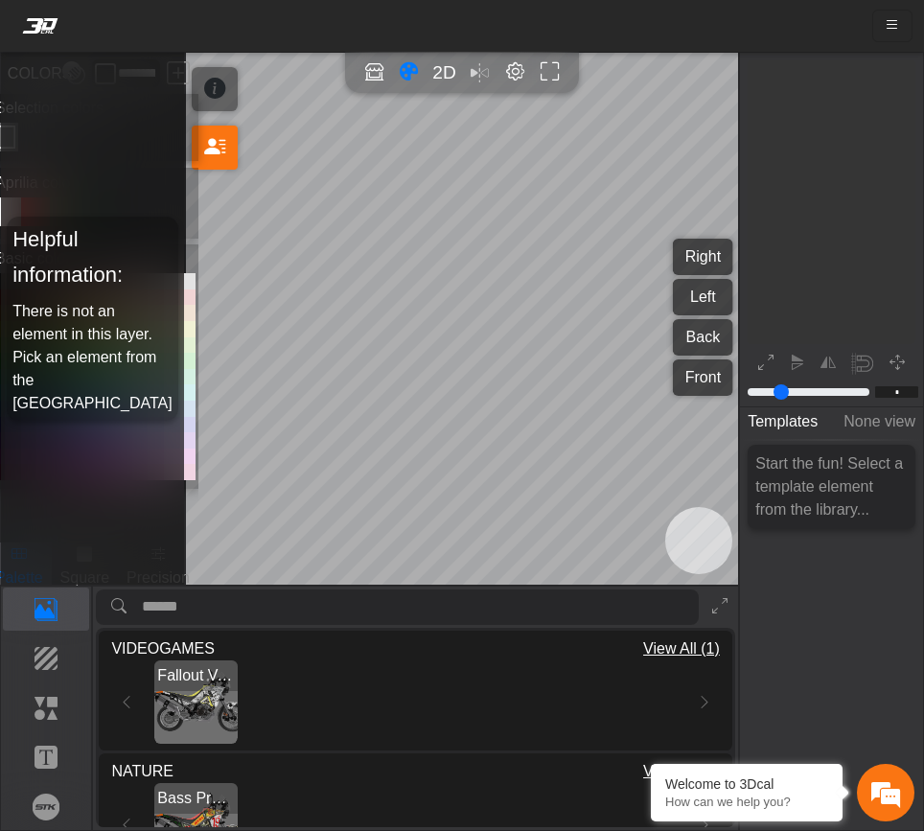
scroll to position [212, 269]
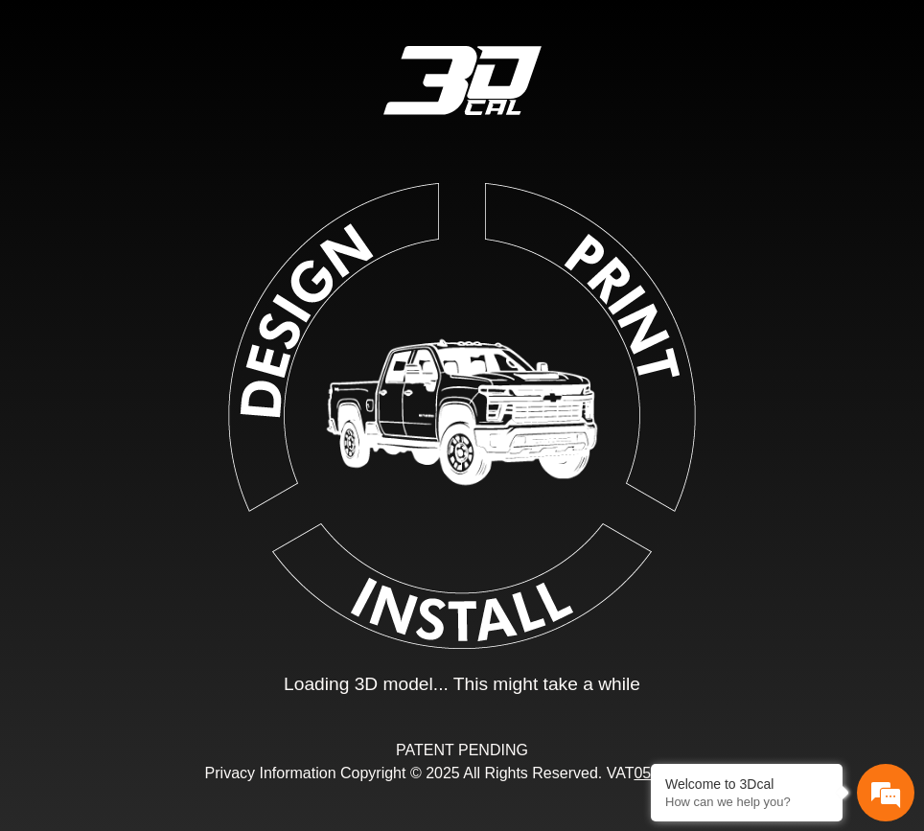
type input "*"
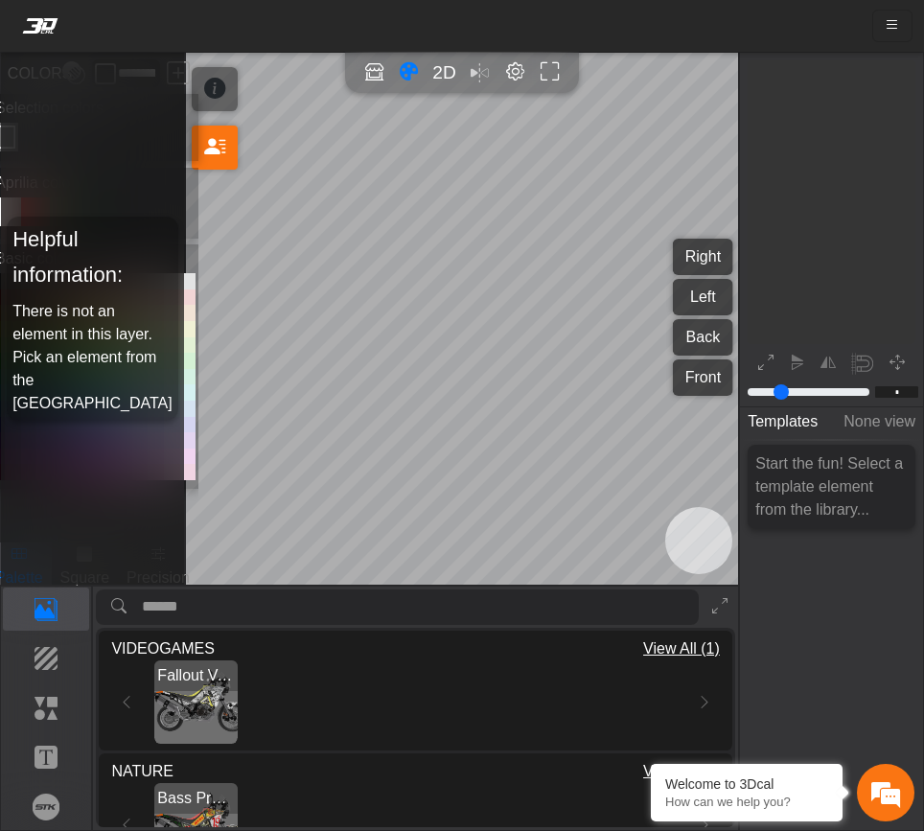
scroll to position [212, 269]
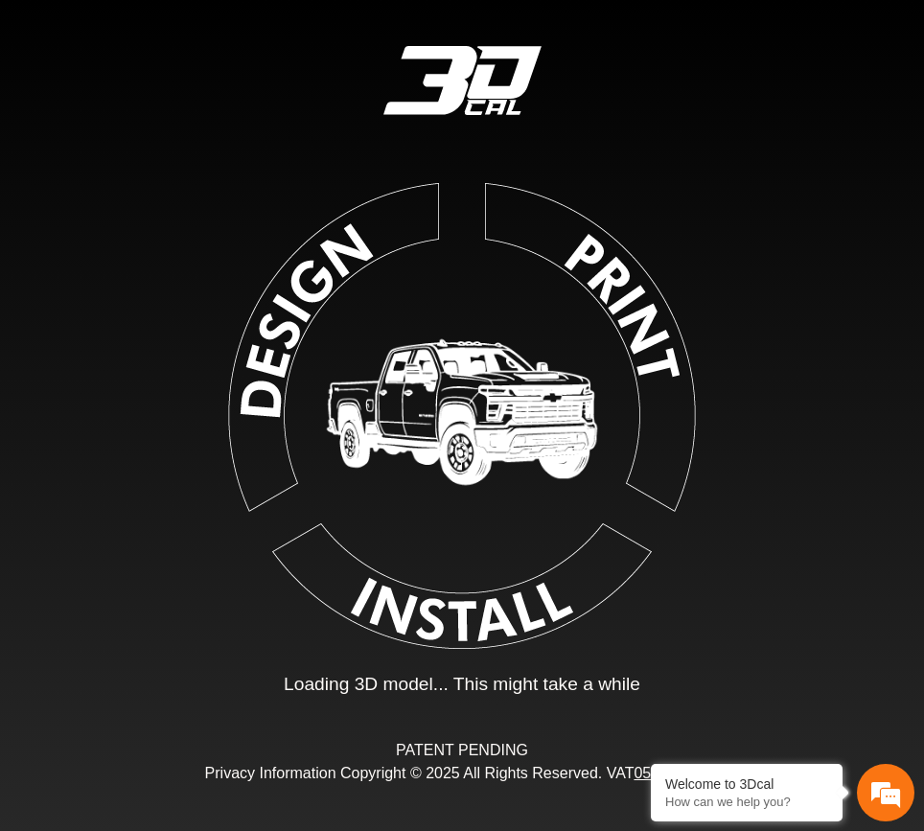
type input "*"
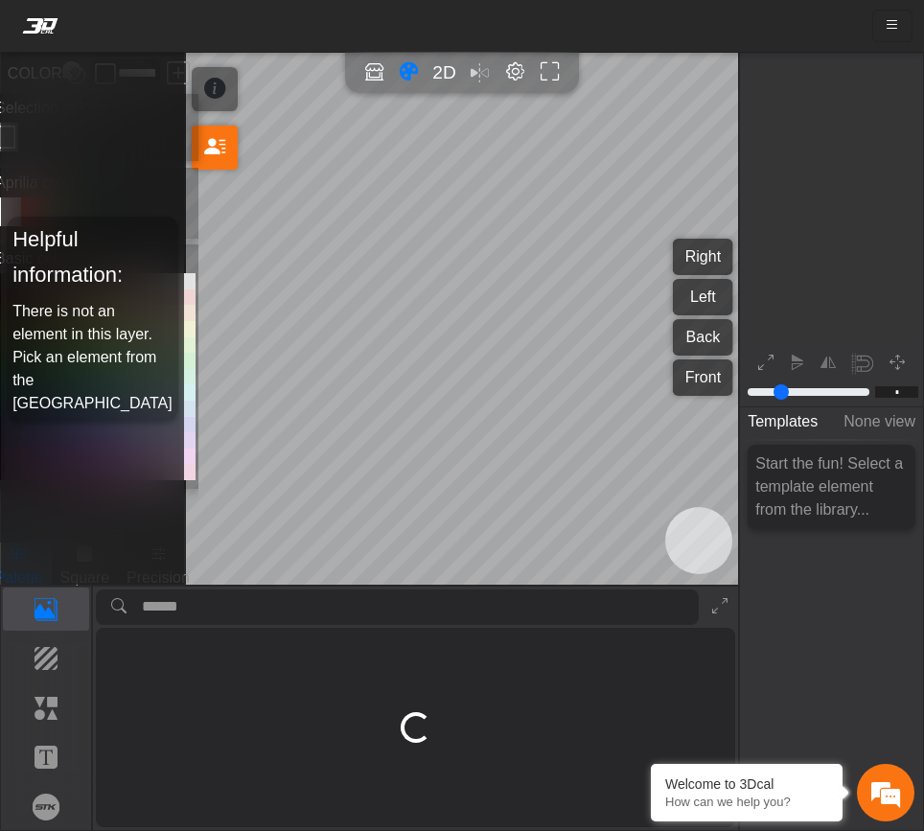
scroll to position [212, 269]
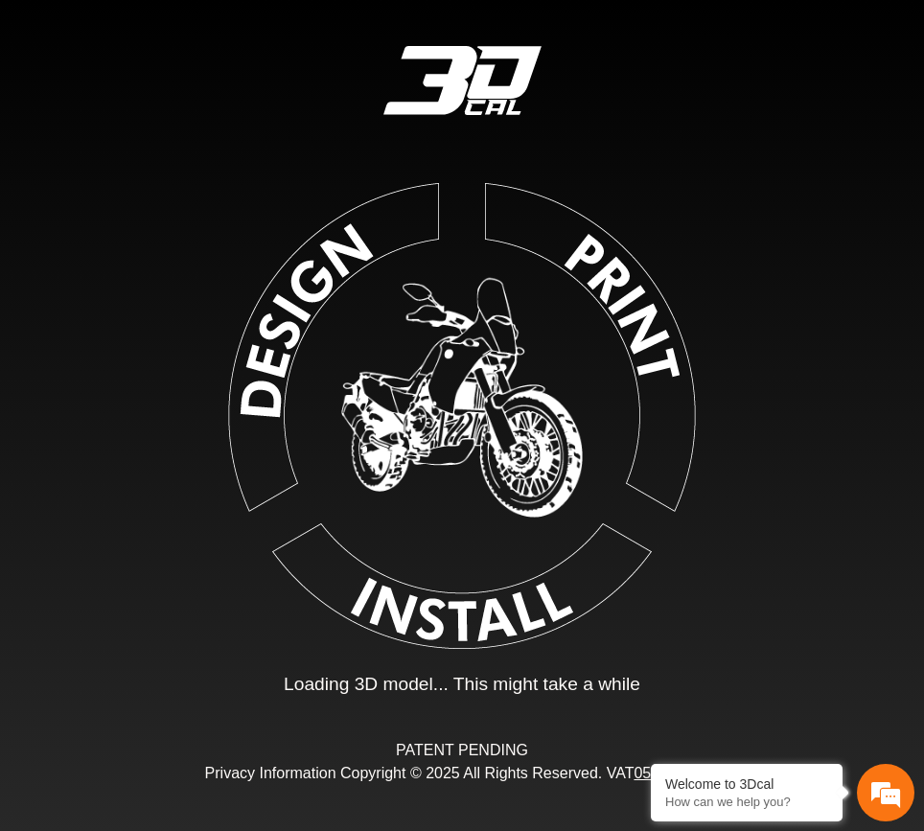
type input "*"
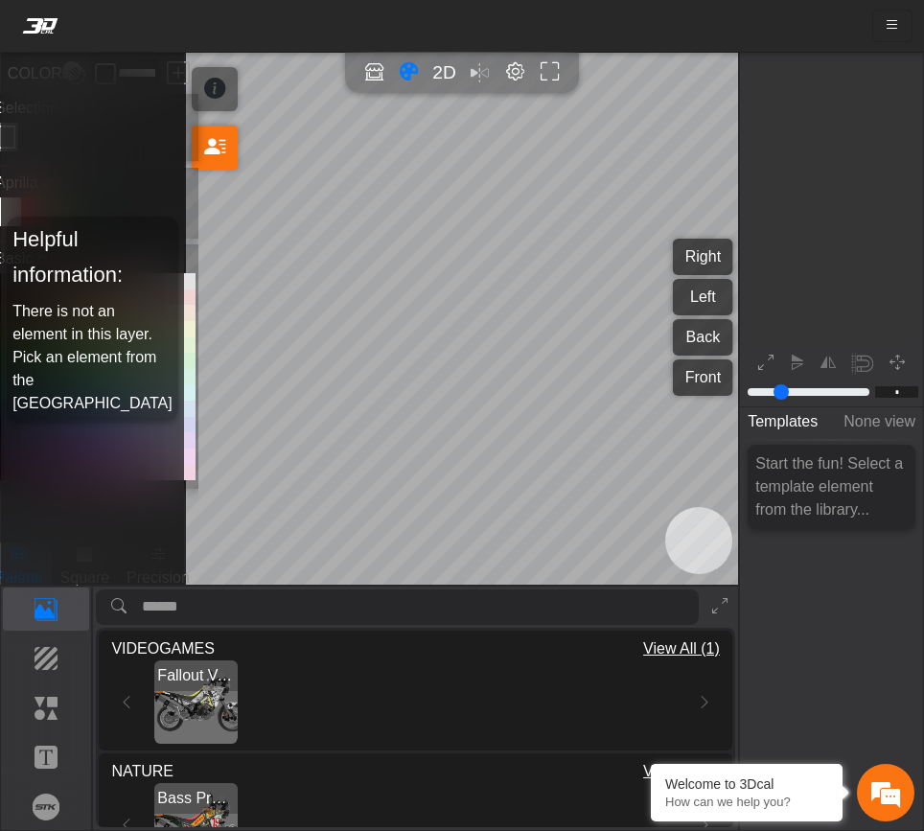
scroll to position [212, 269]
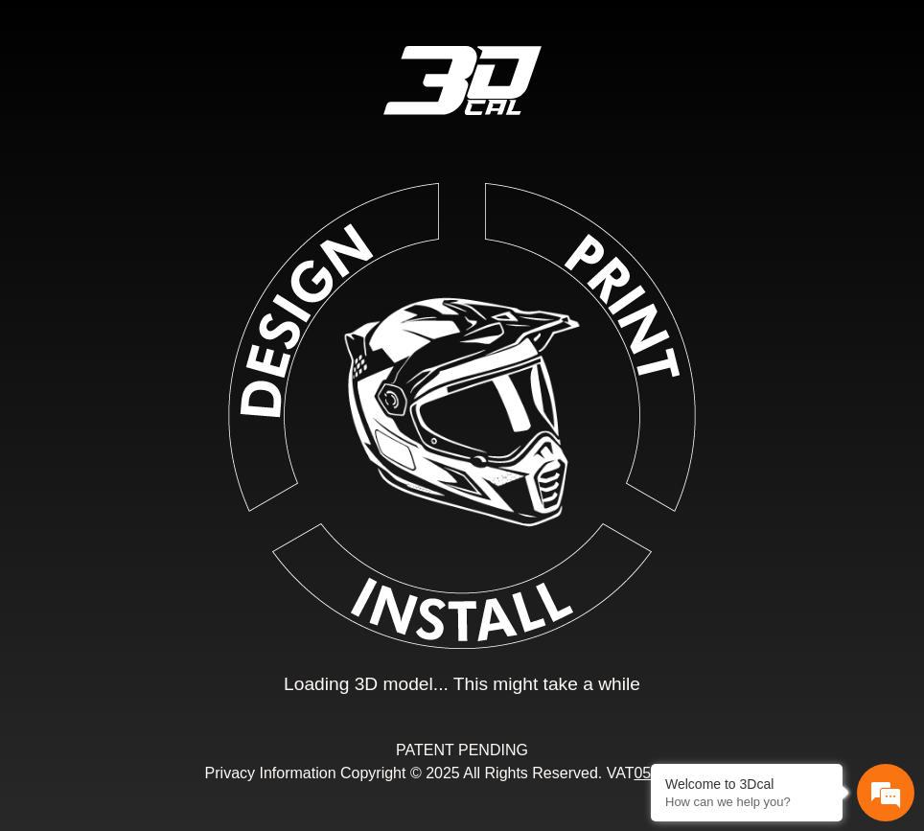
type input "*"
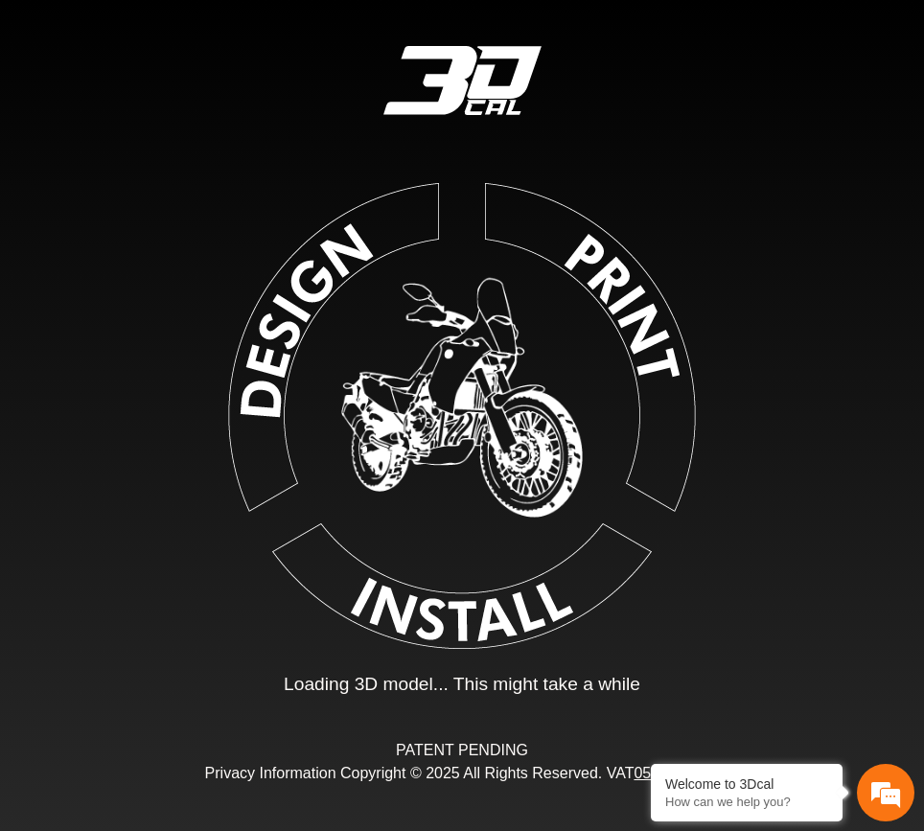
type input "*"
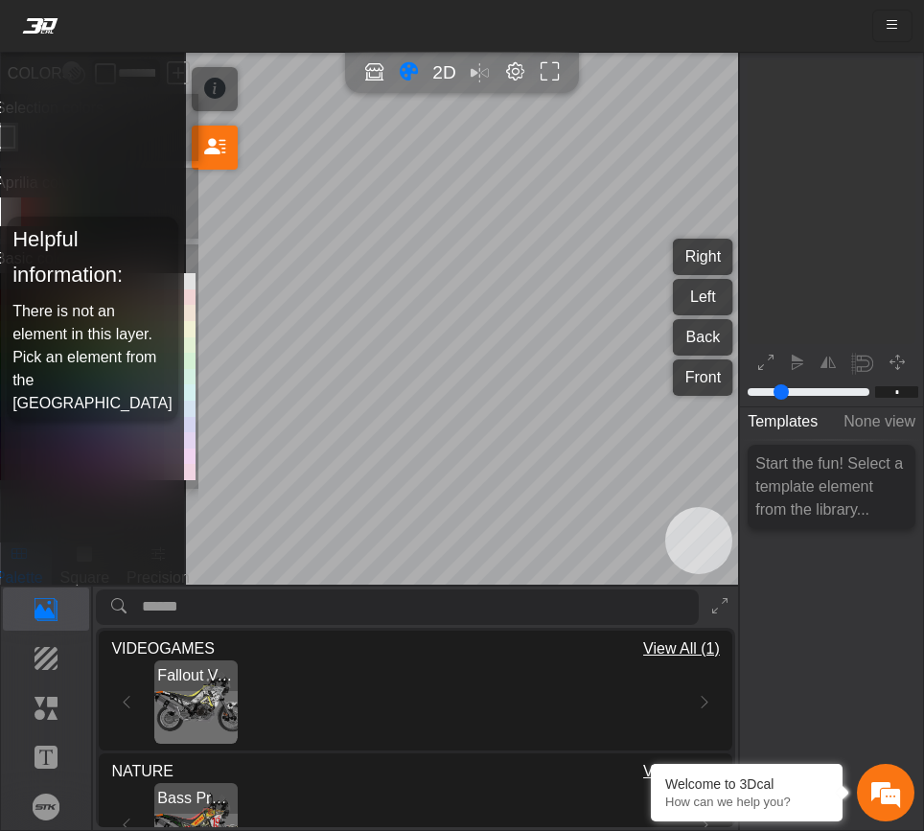
scroll to position [212, 269]
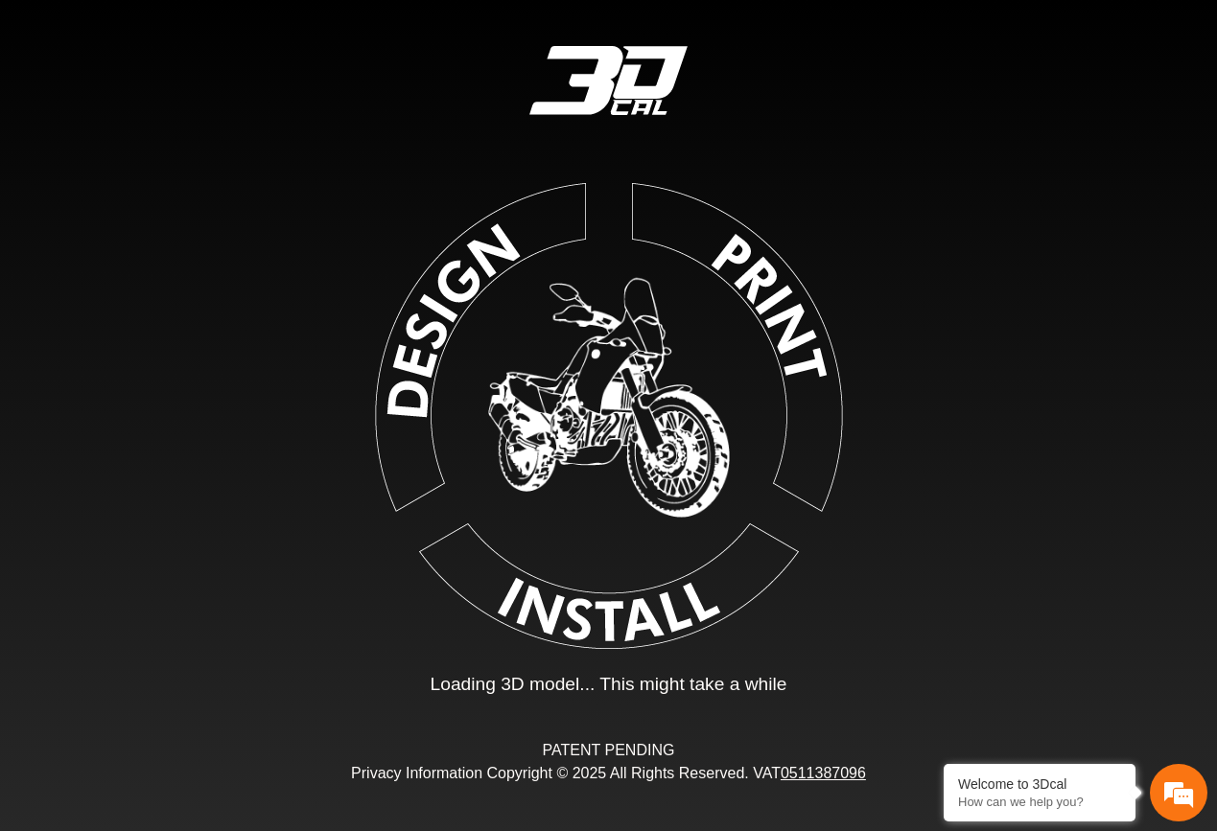
type input "*"
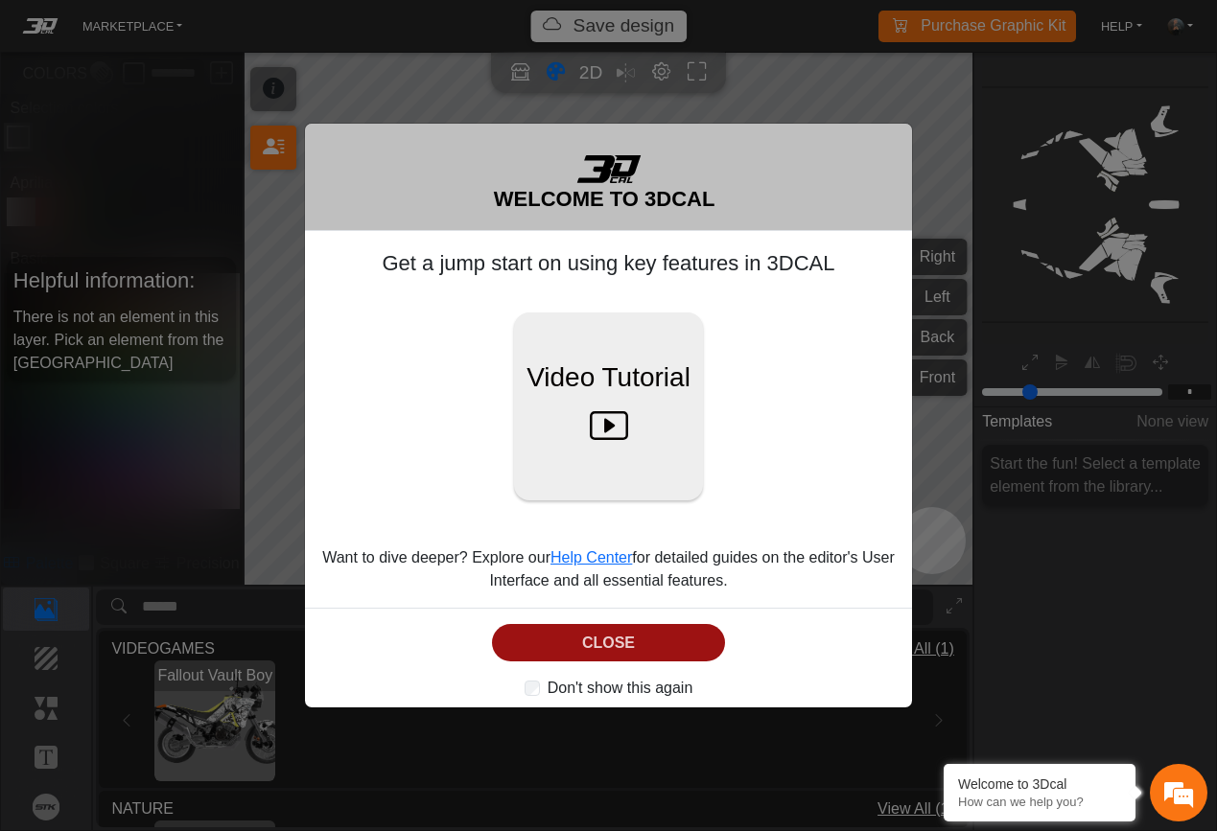
click at [669, 632] on button "CLOSE" at bounding box center [608, 642] width 233 height 37
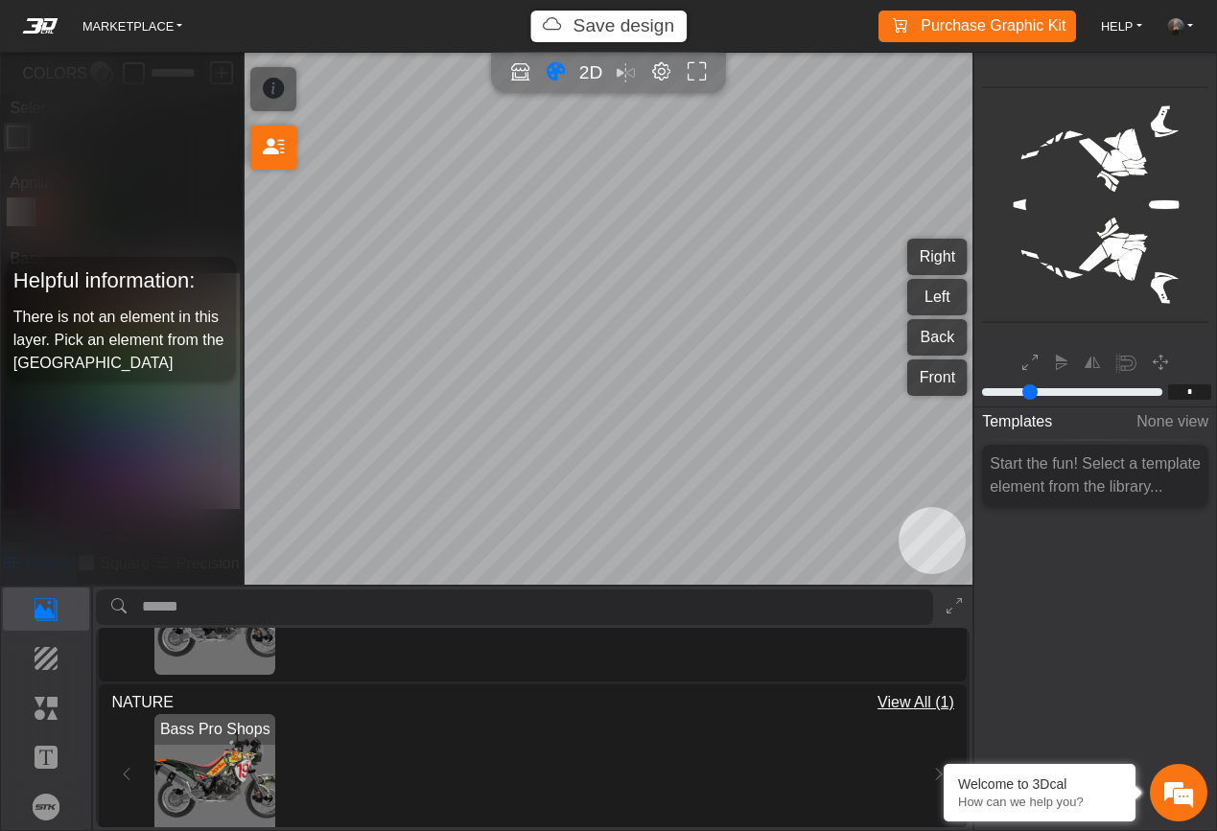
scroll to position [60, 0]
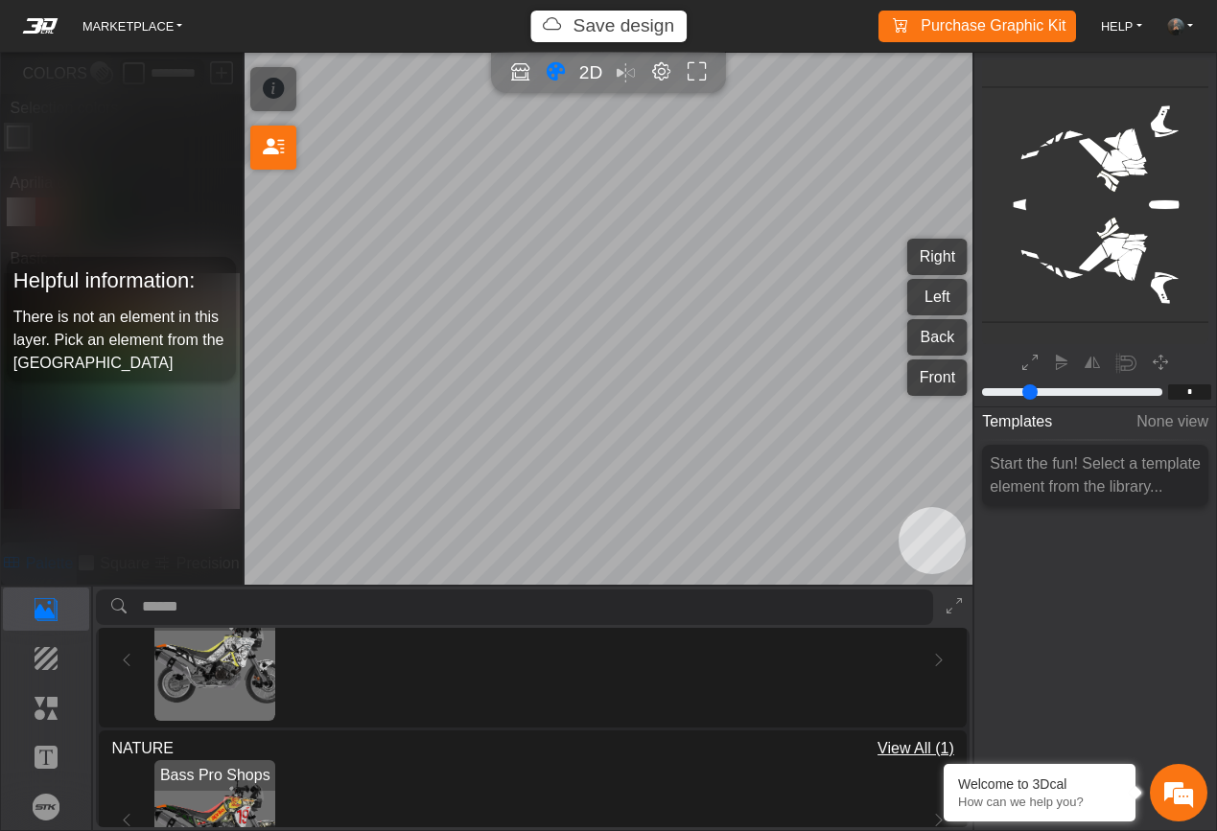
click at [218, 677] on img "View Fallout Vault Boy" at bounding box center [214, 660] width 121 height 121
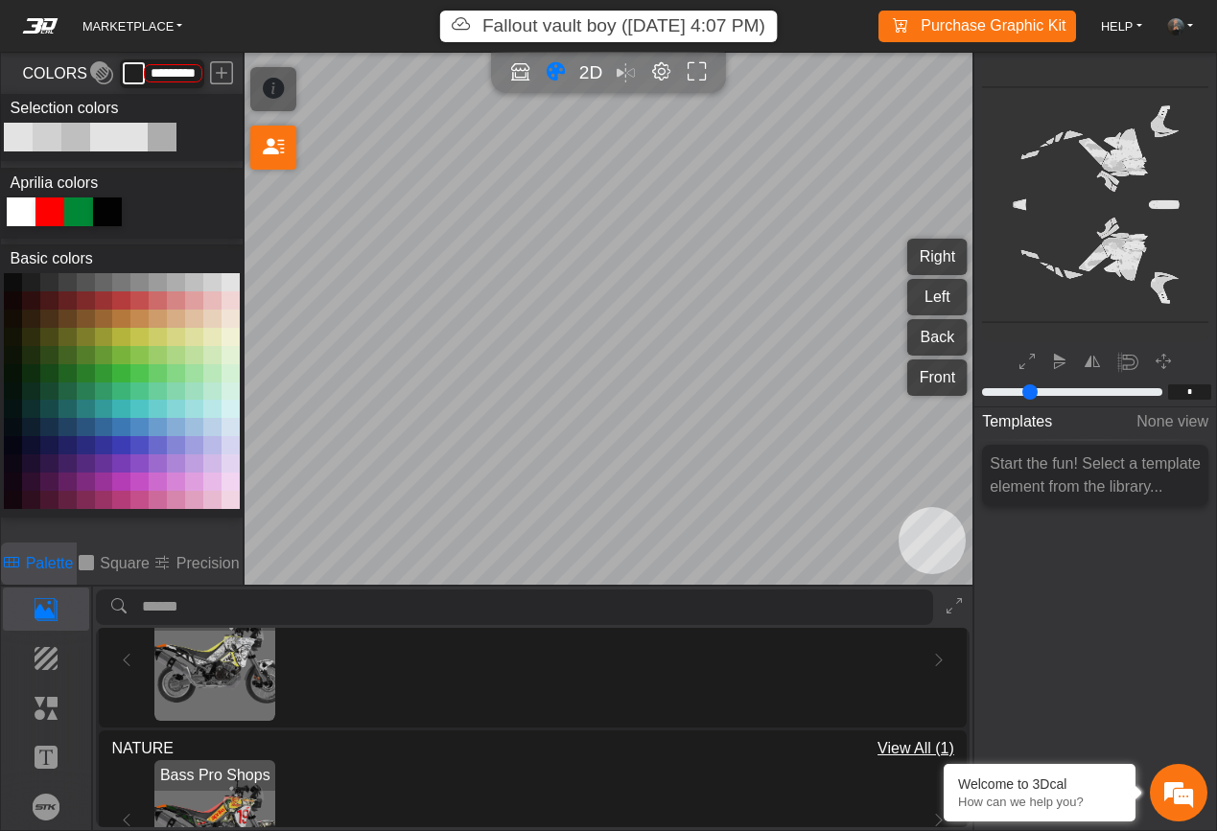
type input "*********"
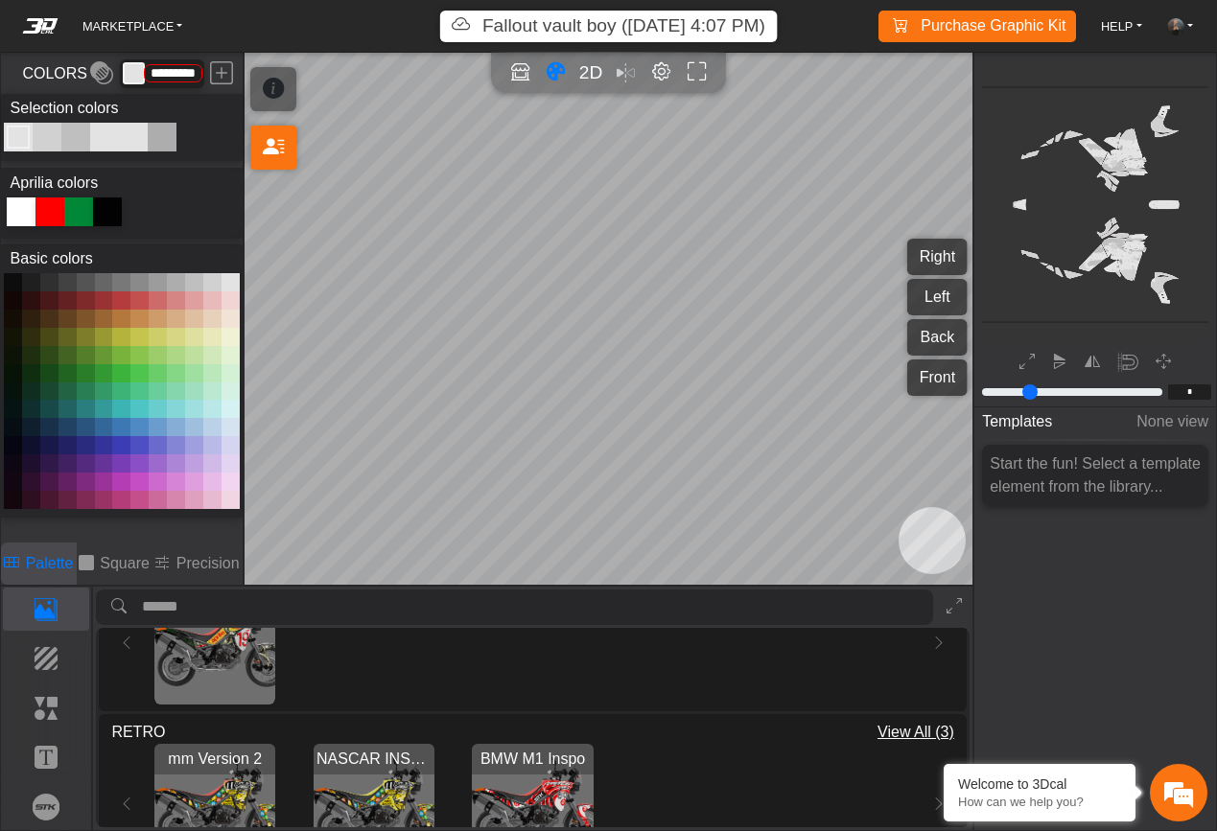
scroll to position [246, 0]
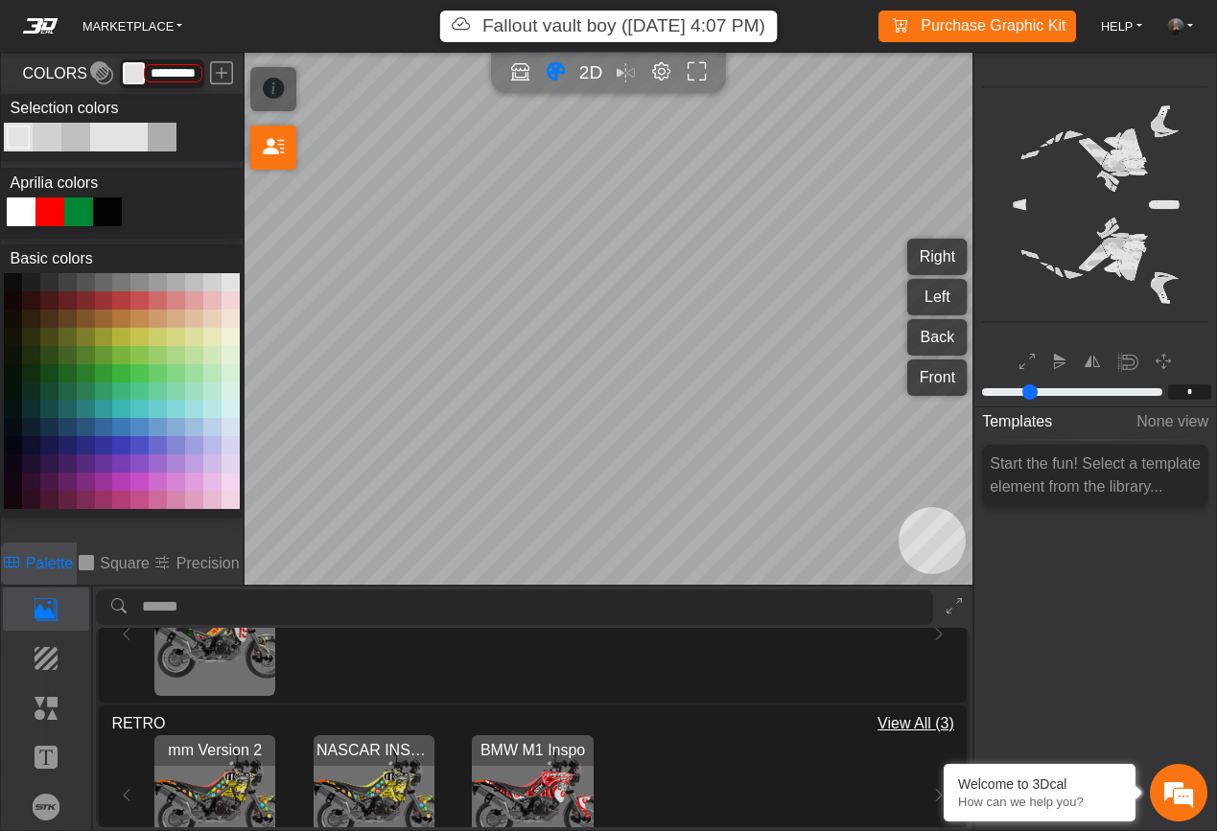
click at [218, 666] on img "View Bass Pro Shops" at bounding box center [214, 634] width 121 height 121
